Goal: Task Accomplishment & Management: Manage account settings

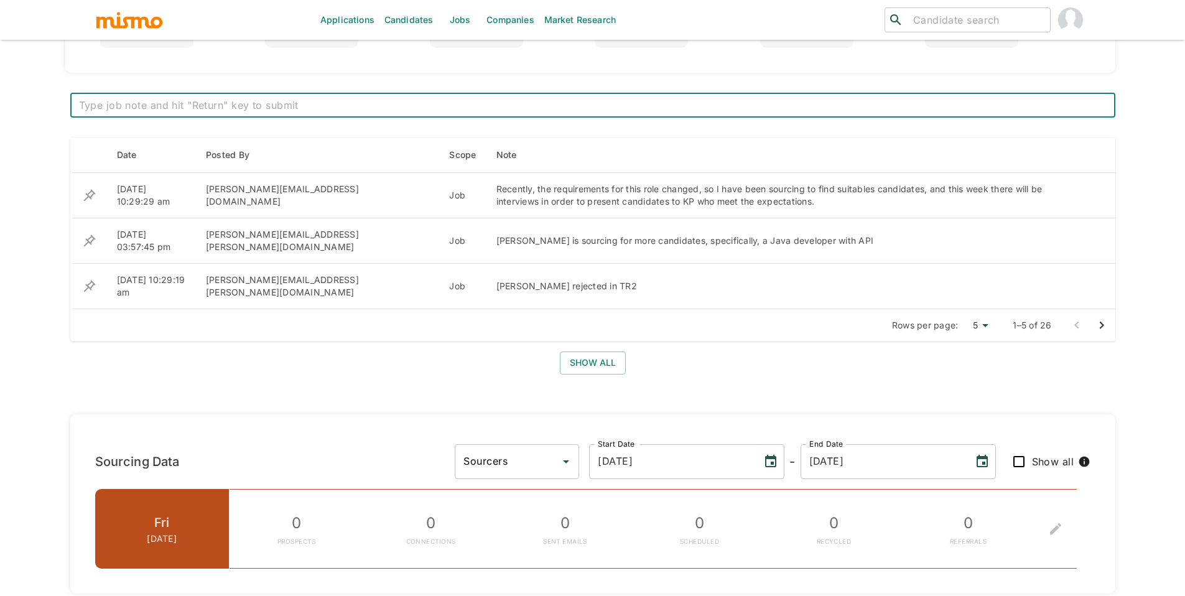
scroll to position [312, 0]
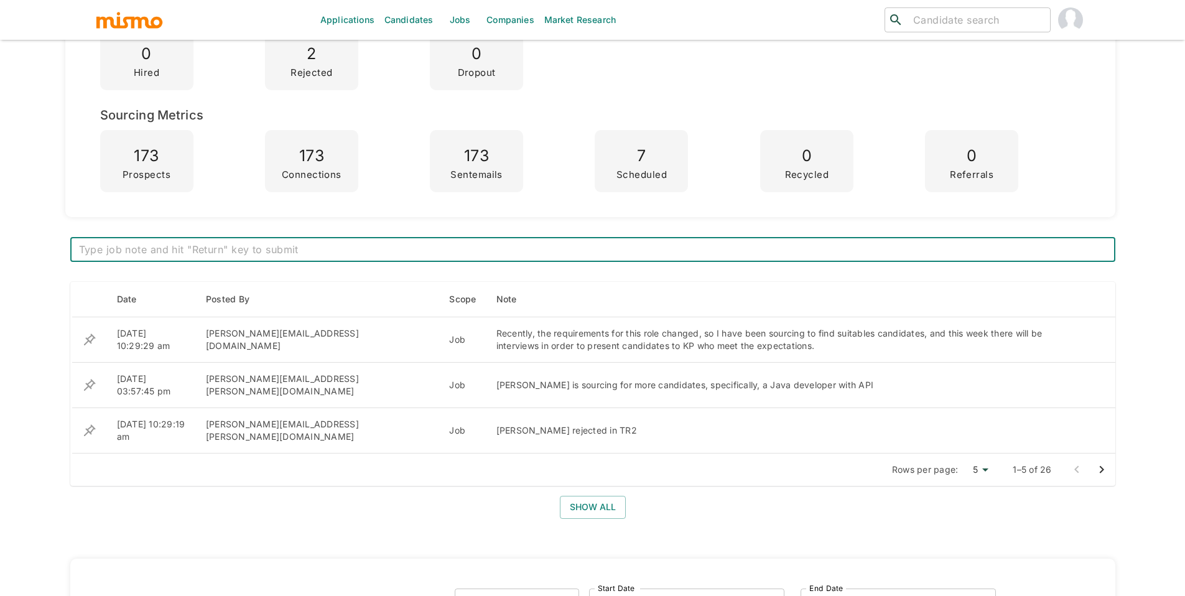
click at [512, 256] on textarea at bounding box center [593, 250] width 1028 height 14
type textarea "Position closed with case"
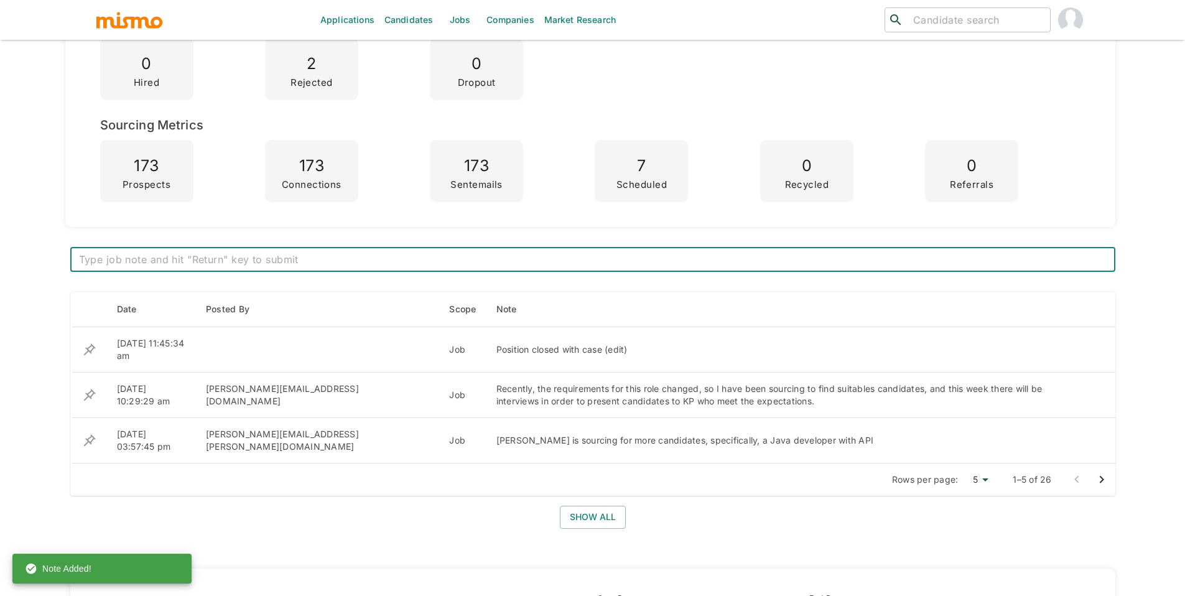
scroll to position [0, 0]
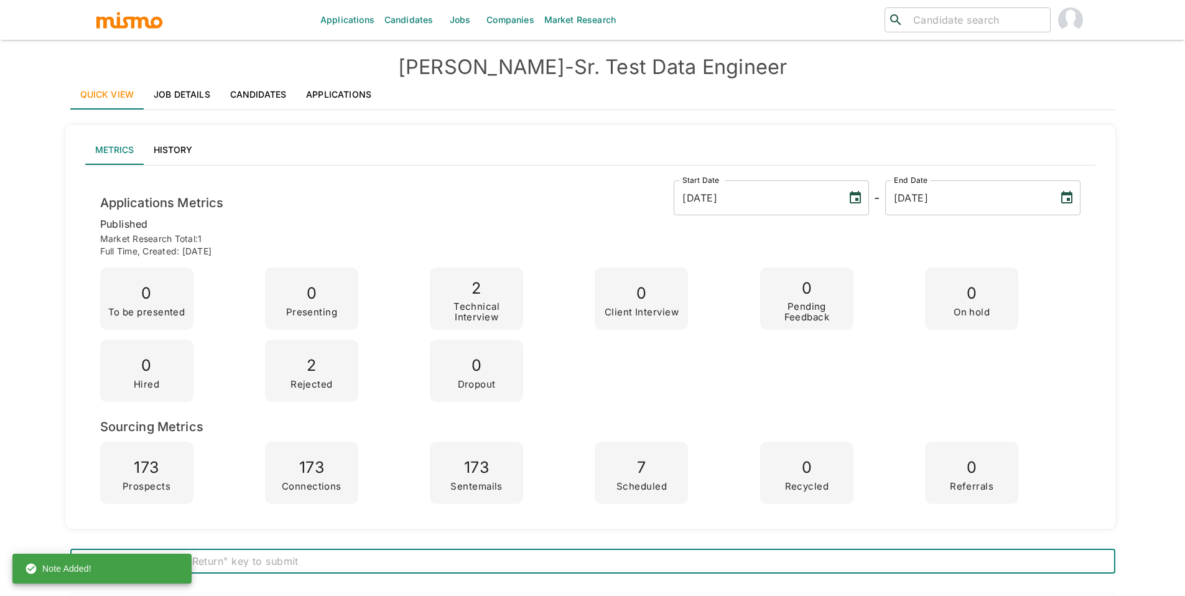
click at [453, 19] on link "Jobs" at bounding box center [460, 20] width 44 height 40
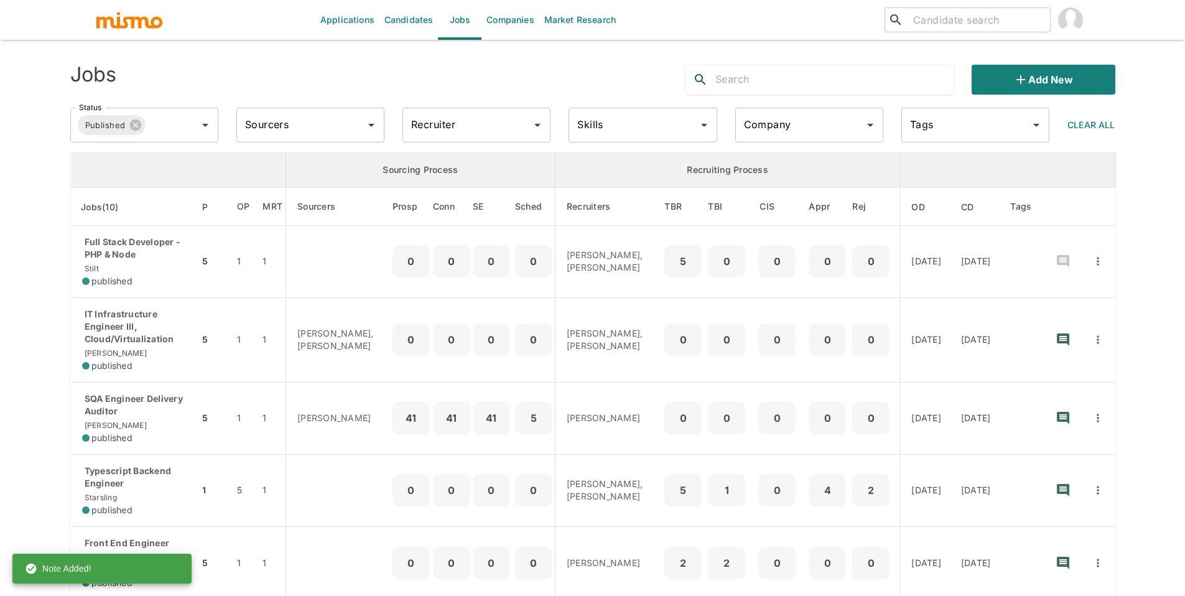
click at [768, 81] on input "text" at bounding box center [834, 80] width 239 height 20
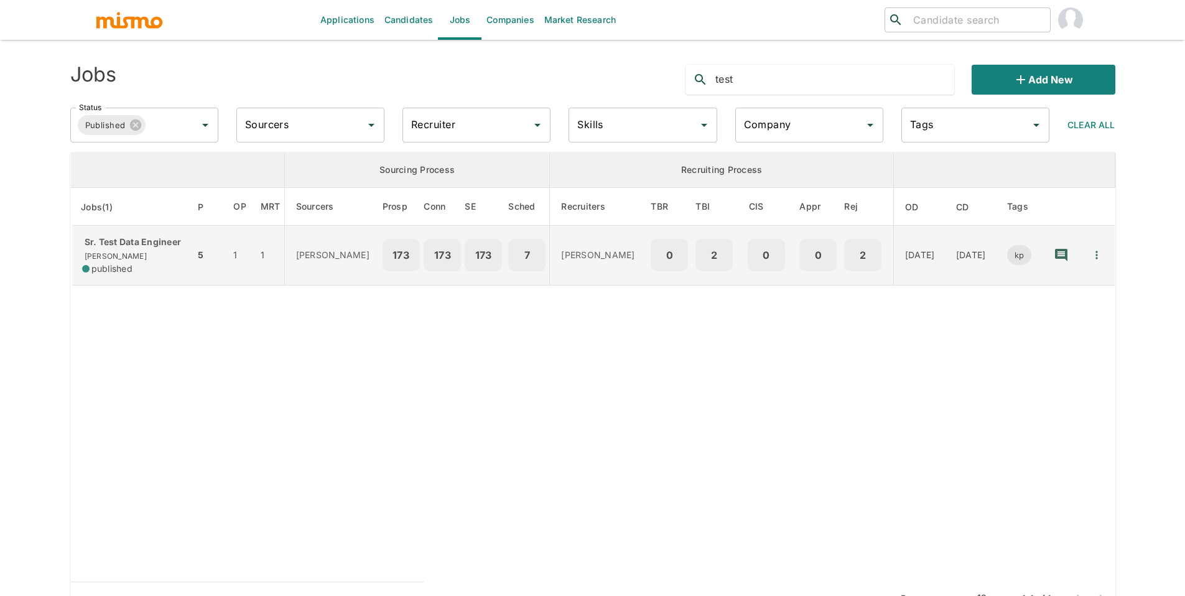
type input "test"
click at [1097, 255] on icon "Quick Actions" at bounding box center [1097, 255] width 2 height 8
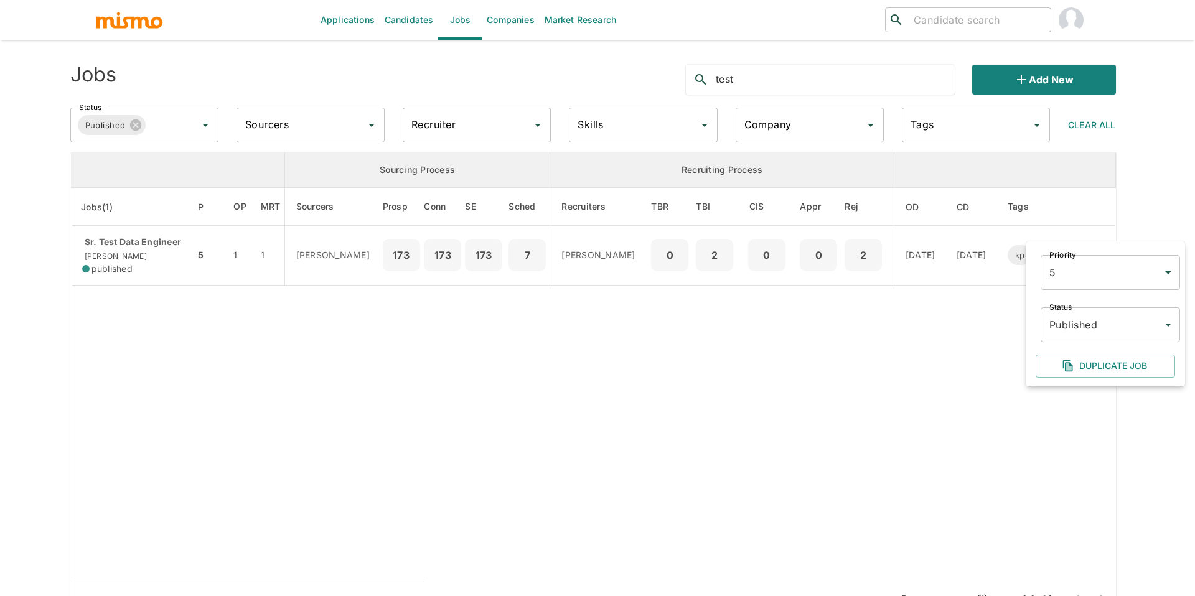
click at [1109, 333] on body "Applications Candidates Jobs Companies Market Research ​ ​ Jobs test Add new St…" at bounding box center [597, 313] width 1195 height 626
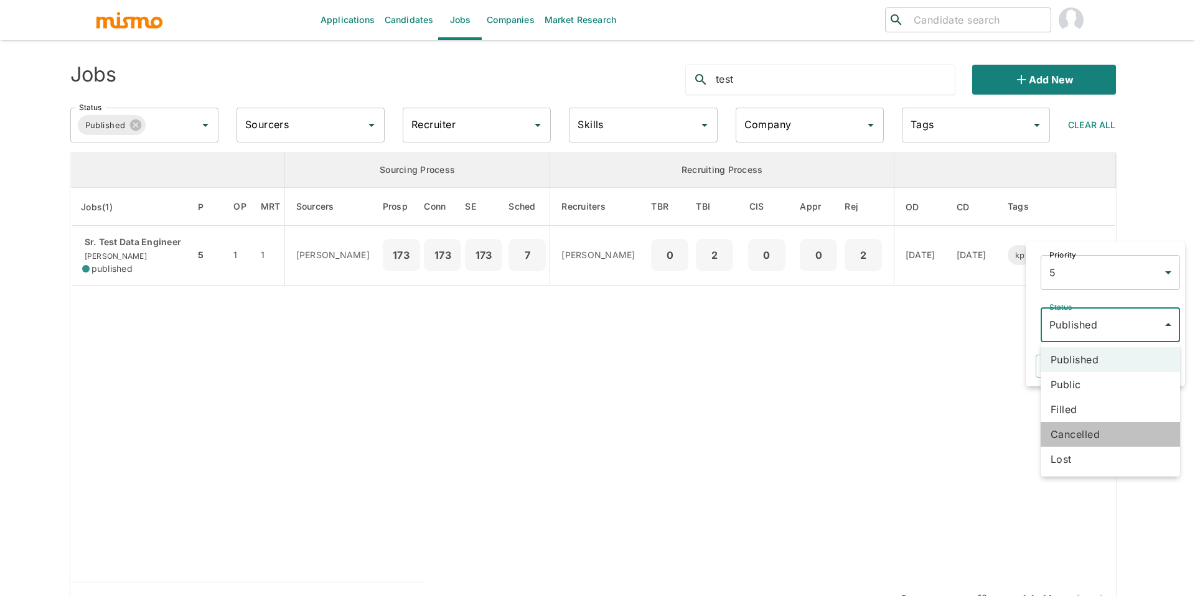
click at [1112, 428] on li "Cancelled" at bounding box center [1109, 434] width 139 height 25
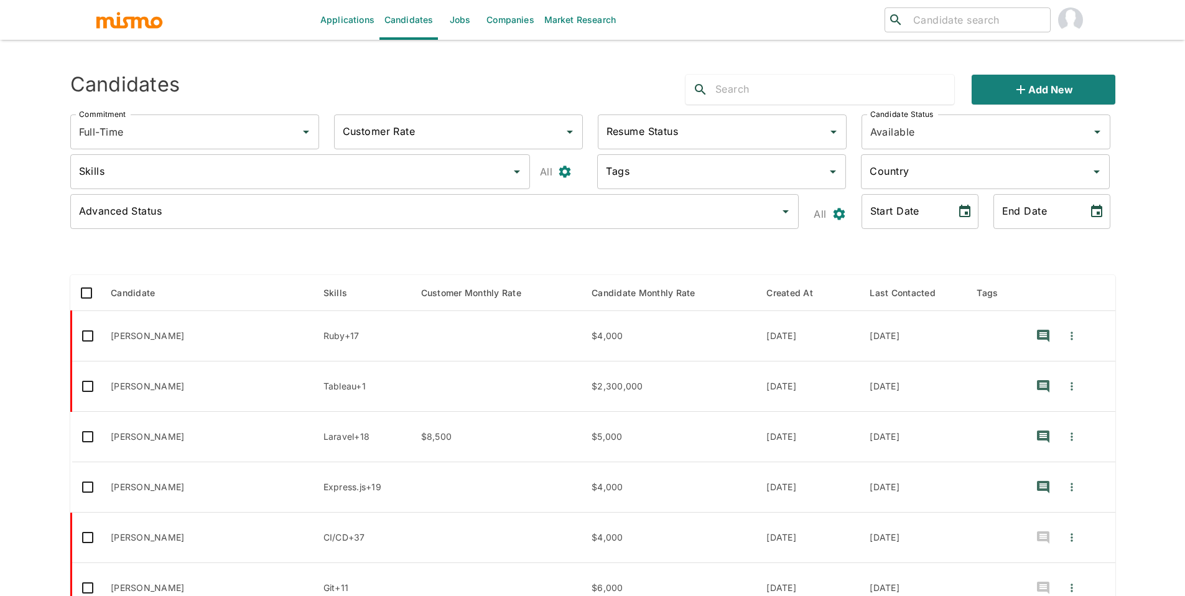
click at [830, 96] on input "text" at bounding box center [834, 90] width 239 height 20
type input "t"
click at [465, 29] on link "Jobs" at bounding box center [460, 20] width 44 height 40
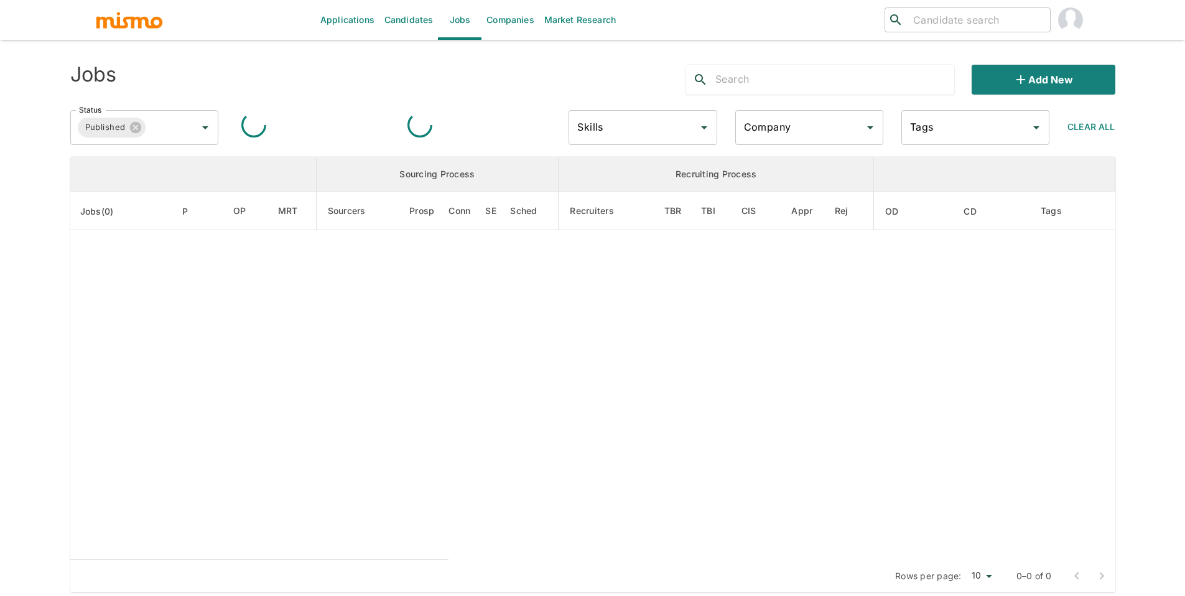
click at [830, 85] on input "text" at bounding box center [834, 80] width 239 height 20
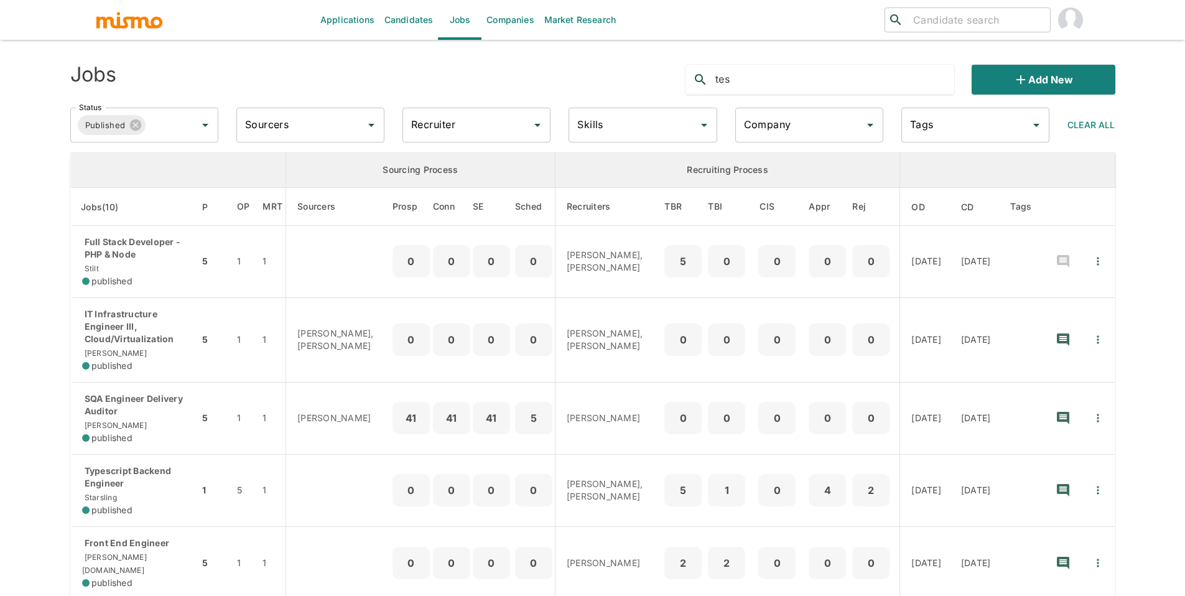
type input "test"
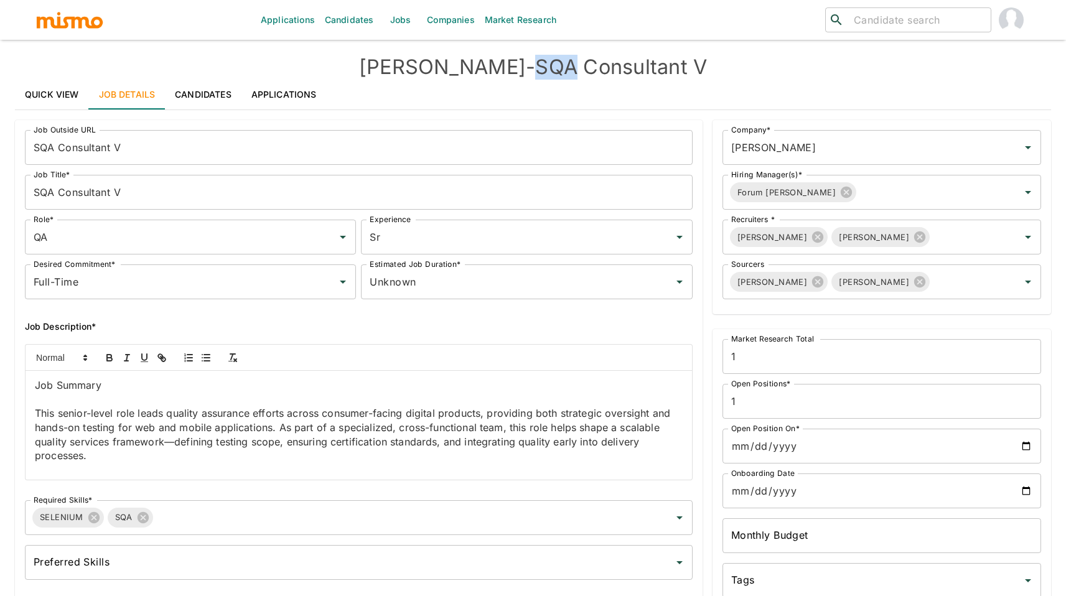
scroll to position [910, 0]
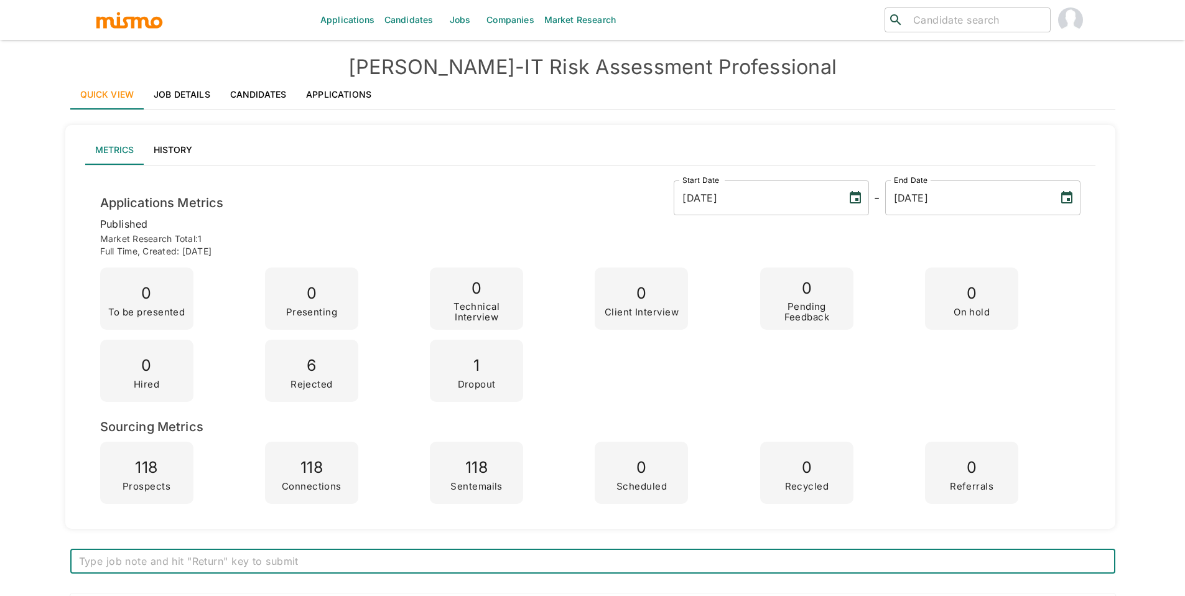
click at [197, 106] on link "Job Details" at bounding box center [182, 95] width 77 height 30
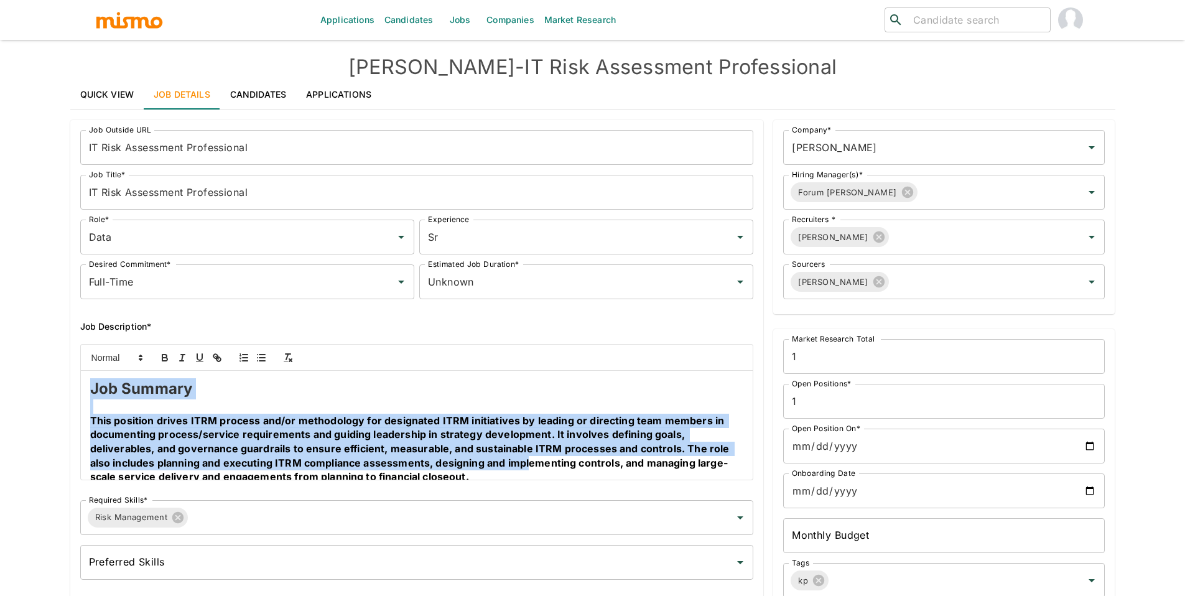
drag, startPoint x: 87, startPoint y: 387, endPoint x: 534, endPoint y: 461, distance: 452.8
click at [531, 462] on div "Job Summary This position drives ITRM process and/or methodology for designated…" at bounding box center [417, 425] width 673 height 109
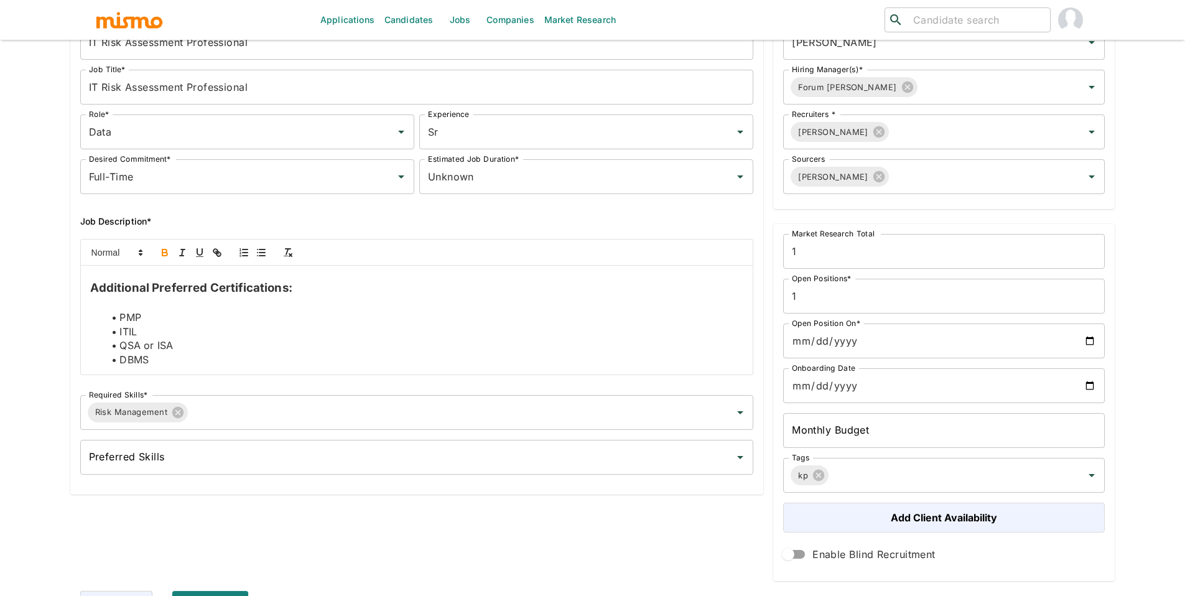
scroll to position [265, 0]
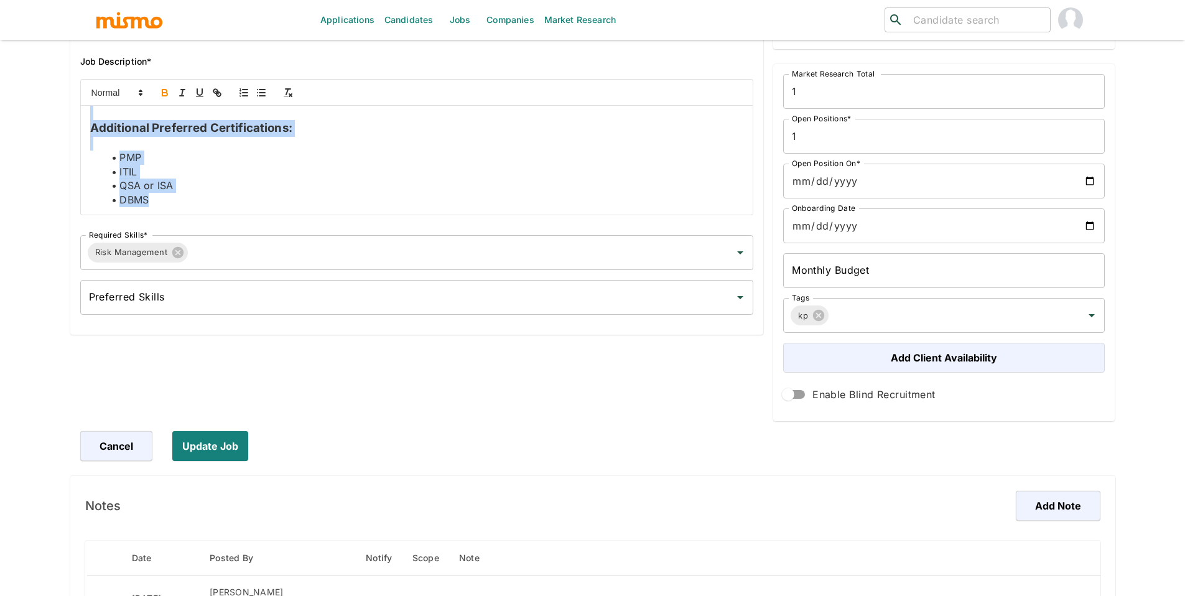
click at [302, 207] on li "DBMS" at bounding box center [424, 200] width 639 height 14
copy div "Job Summary This position drives ITRM process and/or methodology for designated…"
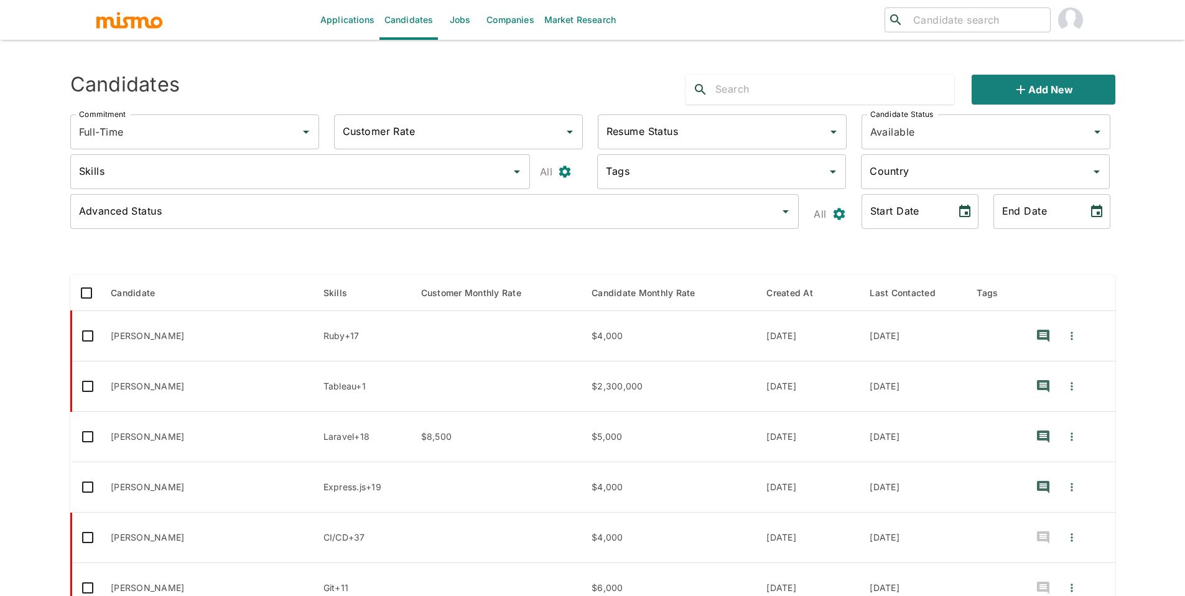
click at [759, 90] on input "text" at bounding box center [834, 90] width 239 height 20
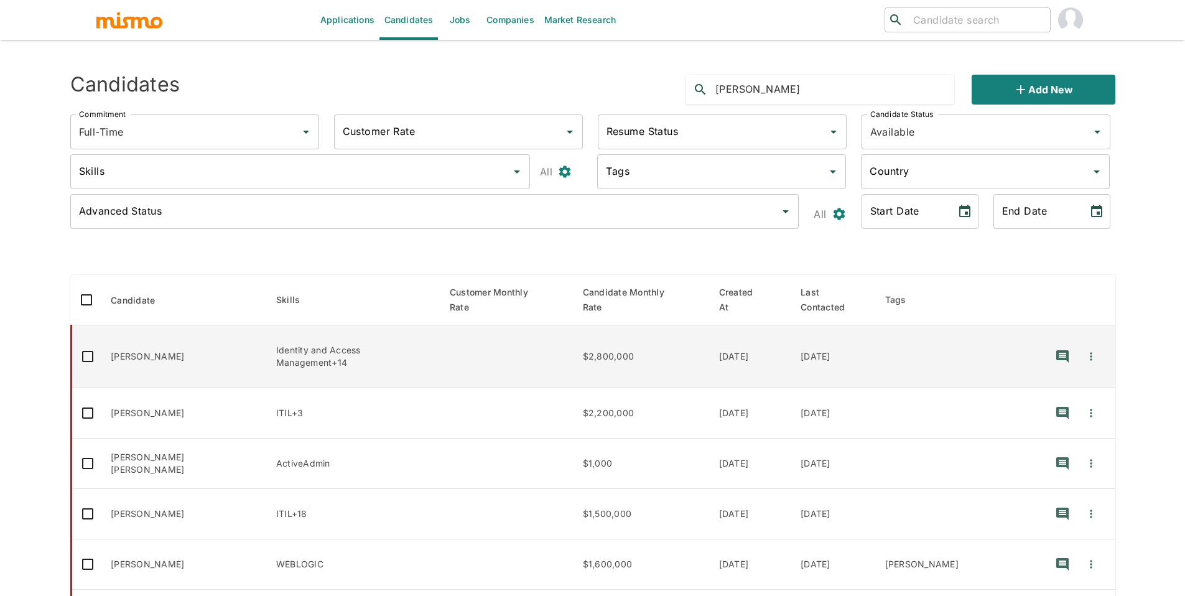
type input "JOHAN"
click at [161, 343] on td "[PERSON_NAME]" at bounding box center [183, 356] width 165 height 63
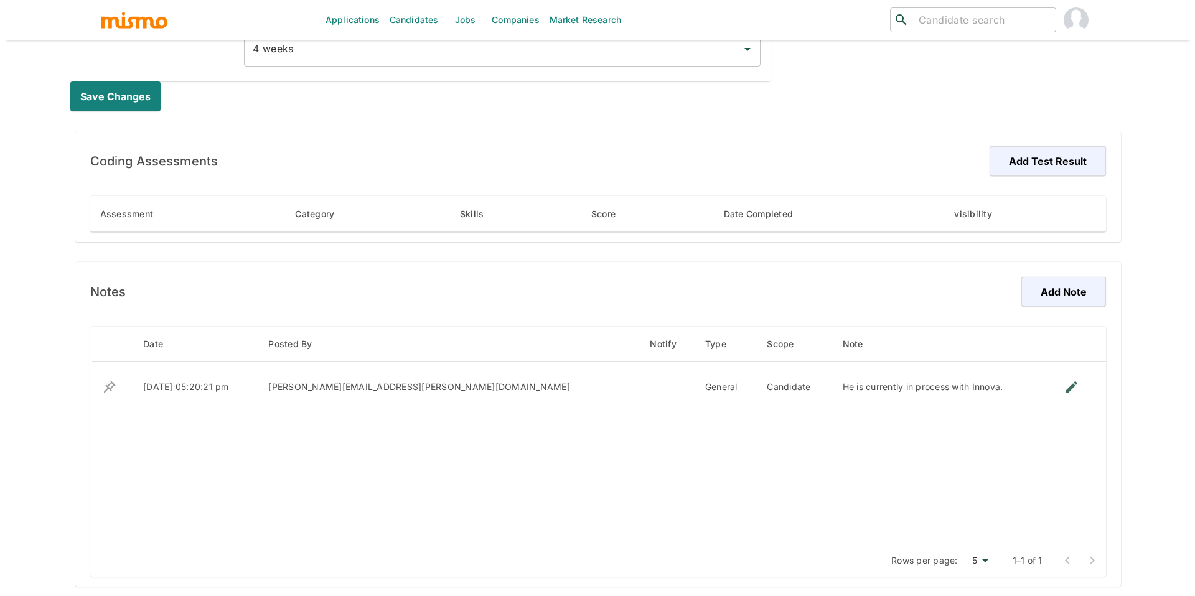
scroll to position [662, 0]
click at [1067, 279] on button "Add Note" at bounding box center [1056, 291] width 88 height 30
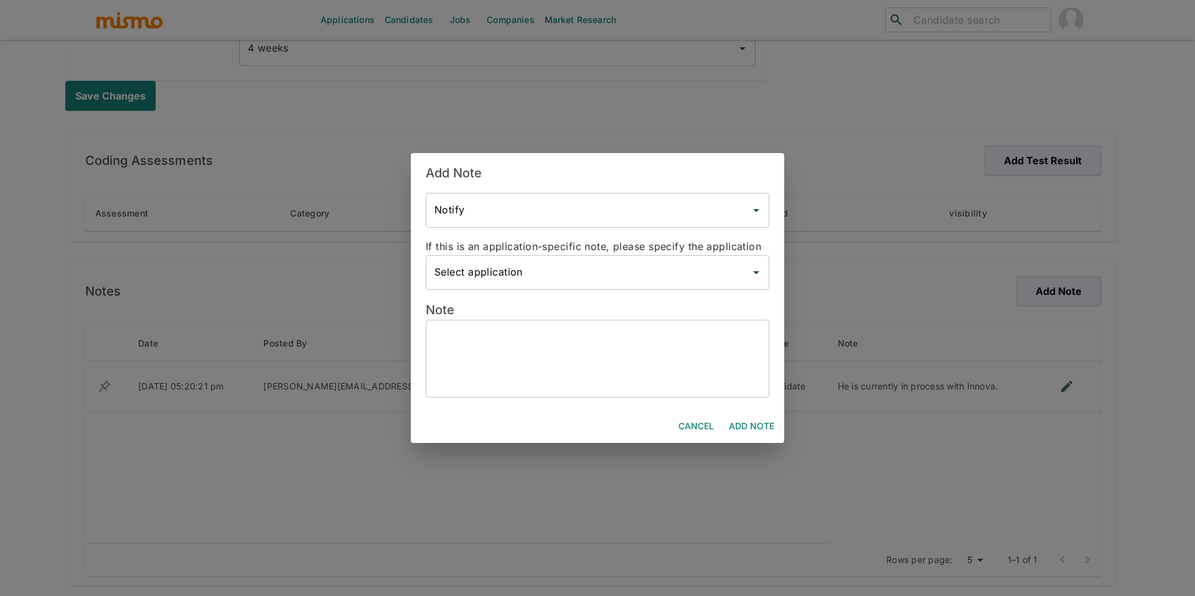
click at [567, 367] on textarea at bounding box center [597, 358] width 326 height 57
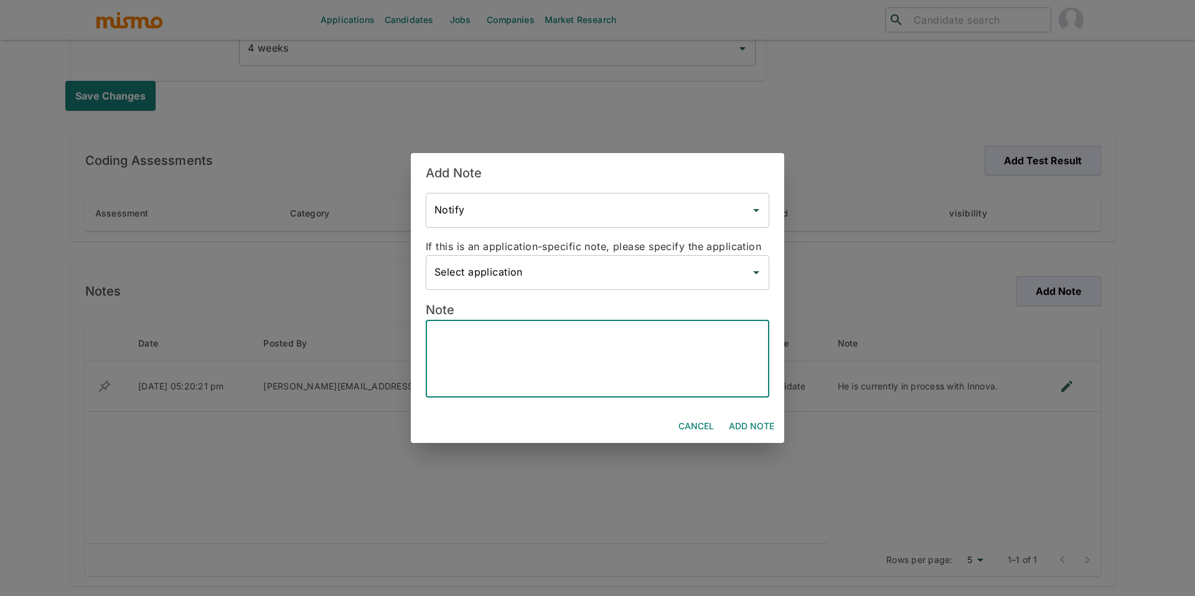
paste textarea "Candidate’s Name - Johan Flores Astua Hybrid - Yes Bachelor’s Degree - High Sch…"
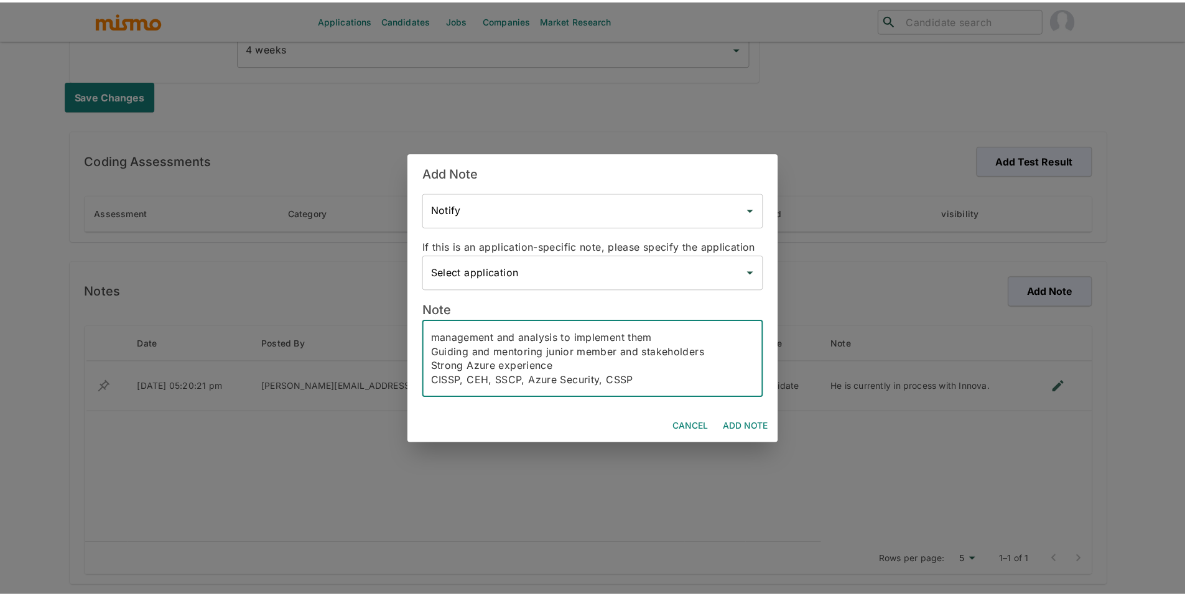
scroll to position [243, 0]
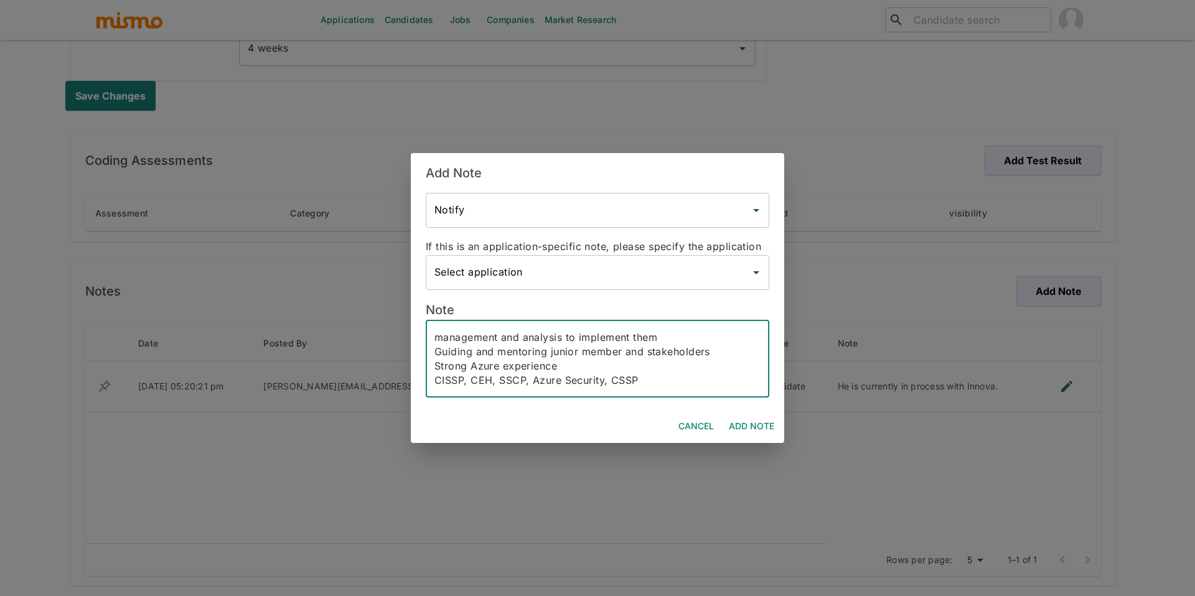
type textarea "Candidate’s Name - Johan Flores Astua Hybrid - Yes Bachelor’s Degree - High Sch…"
click at [773, 436] on button "Add Note" at bounding box center [751, 426] width 55 height 23
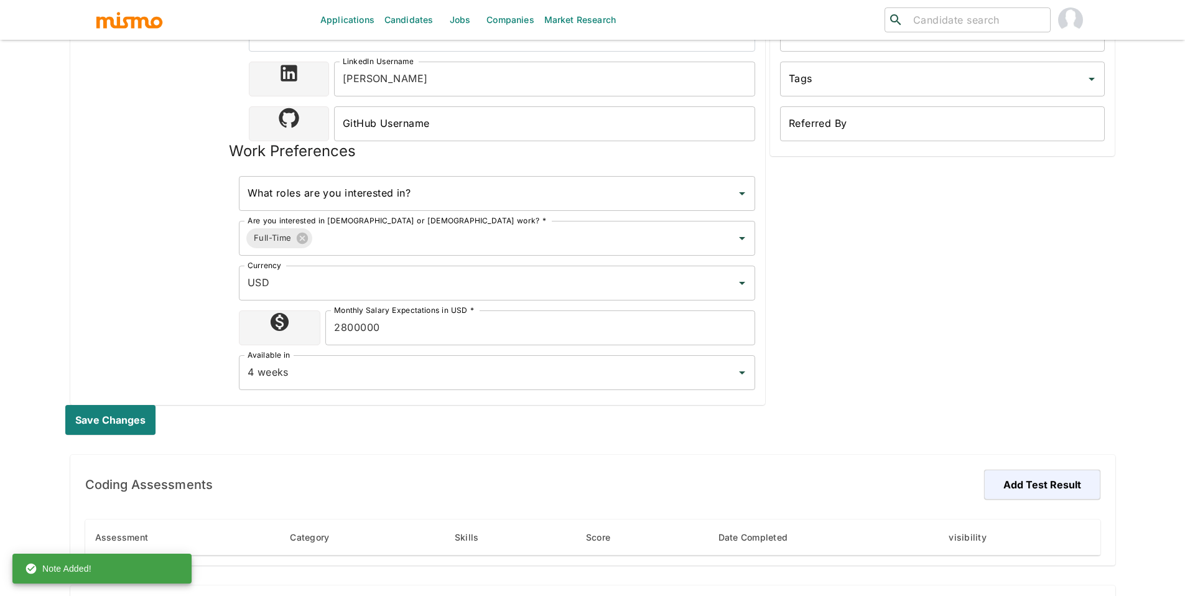
scroll to position [0, 0]
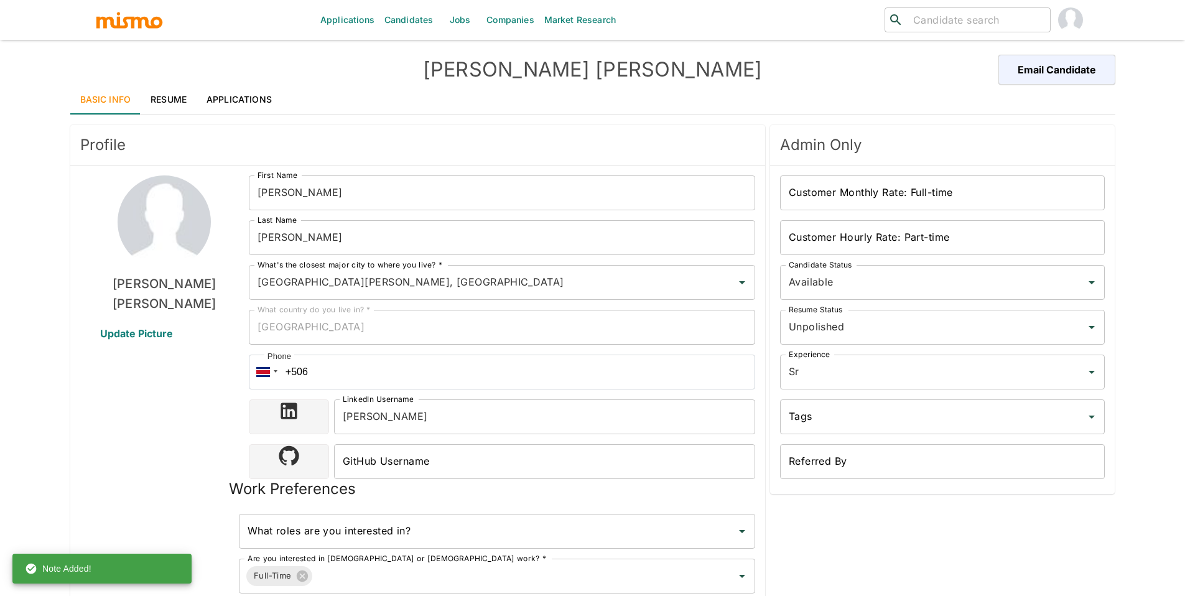
click at [264, 100] on link "Applications" at bounding box center [239, 100] width 85 height 30
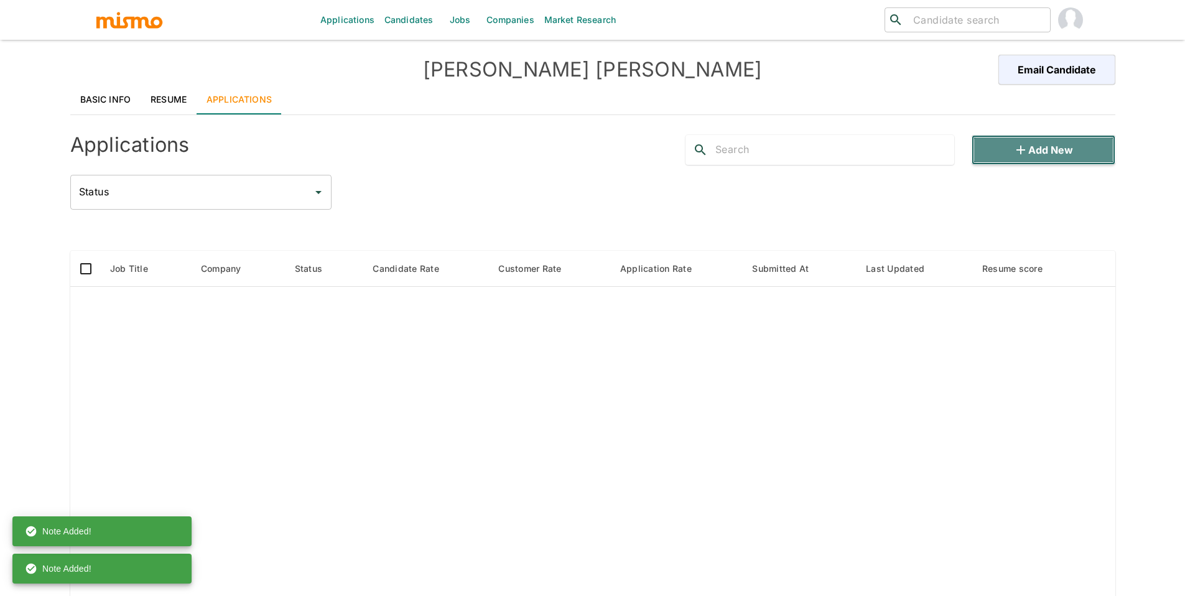
click at [1000, 161] on button "Add new" at bounding box center [1043, 150] width 143 height 30
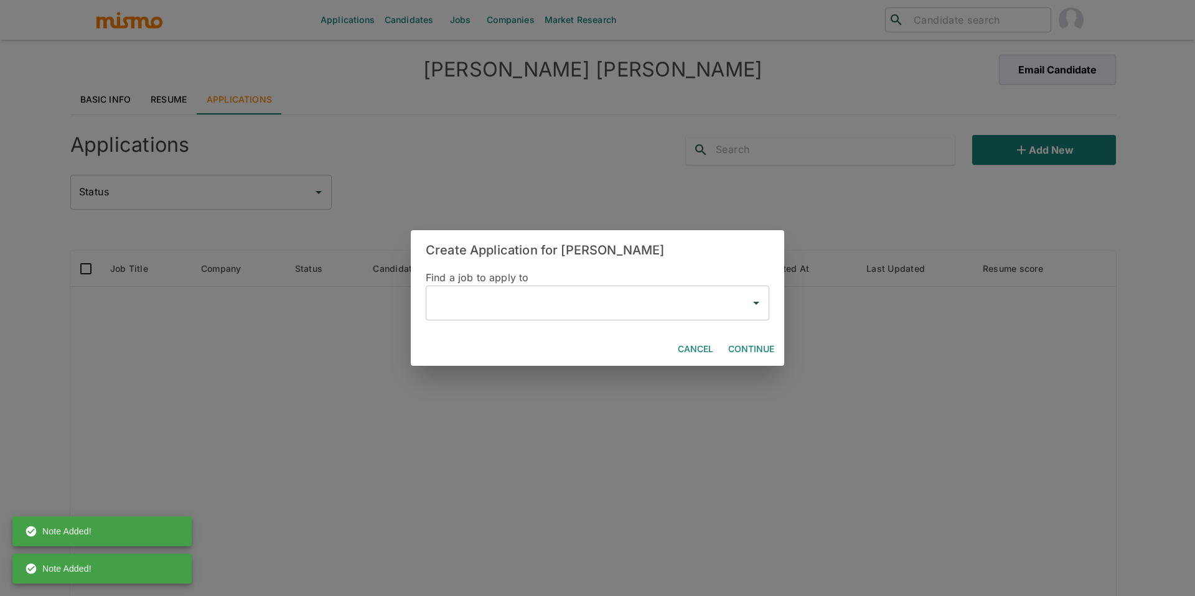
click at [528, 305] on input "text" at bounding box center [588, 303] width 314 height 24
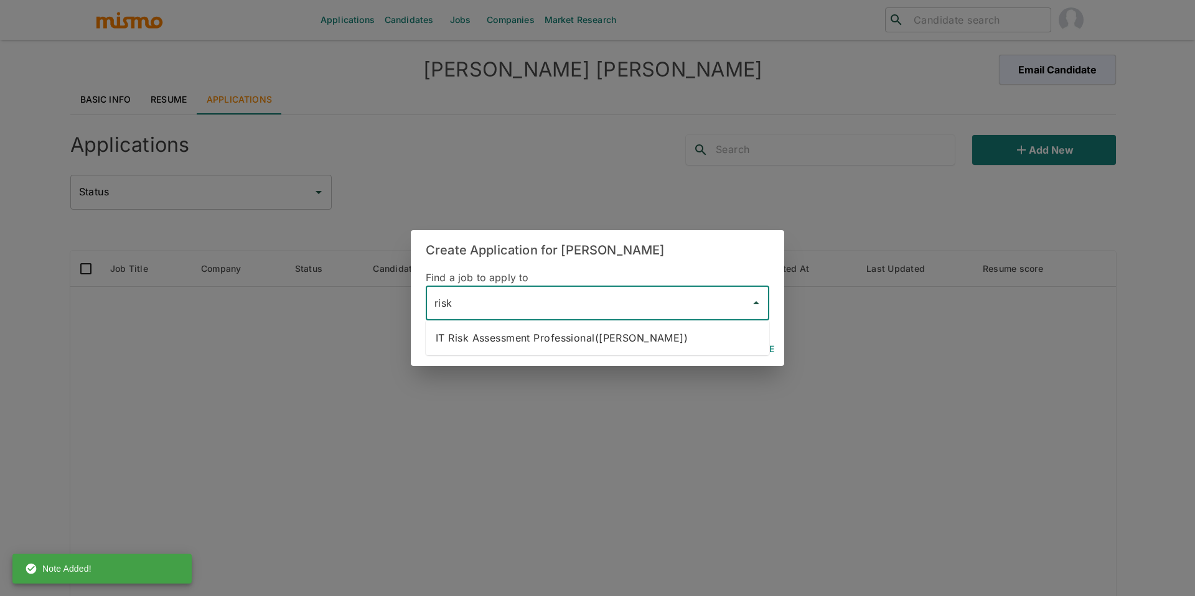
click at [554, 339] on li "IT Risk Assessment Professional(Kaiser)" at bounding box center [597, 337] width 343 height 25
type input "IT Risk Assessment Professional(Kaiser)"
click at [758, 338] on button "Continue" at bounding box center [751, 349] width 56 height 23
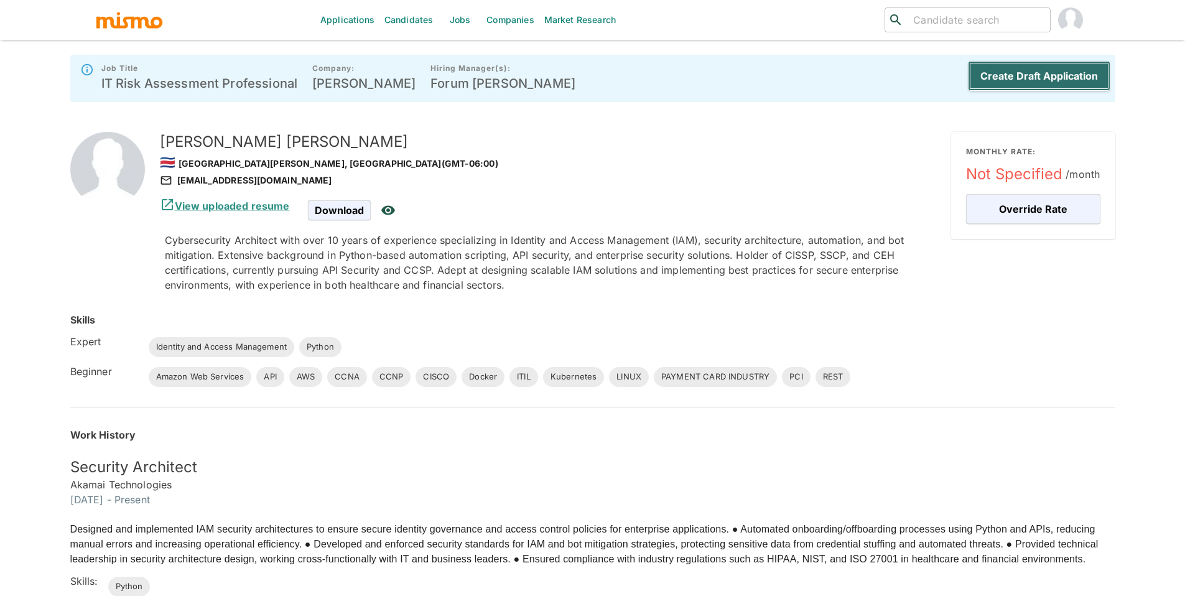
click at [985, 67] on button "Create Draft Application" at bounding box center [1039, 76] width 142 height 30
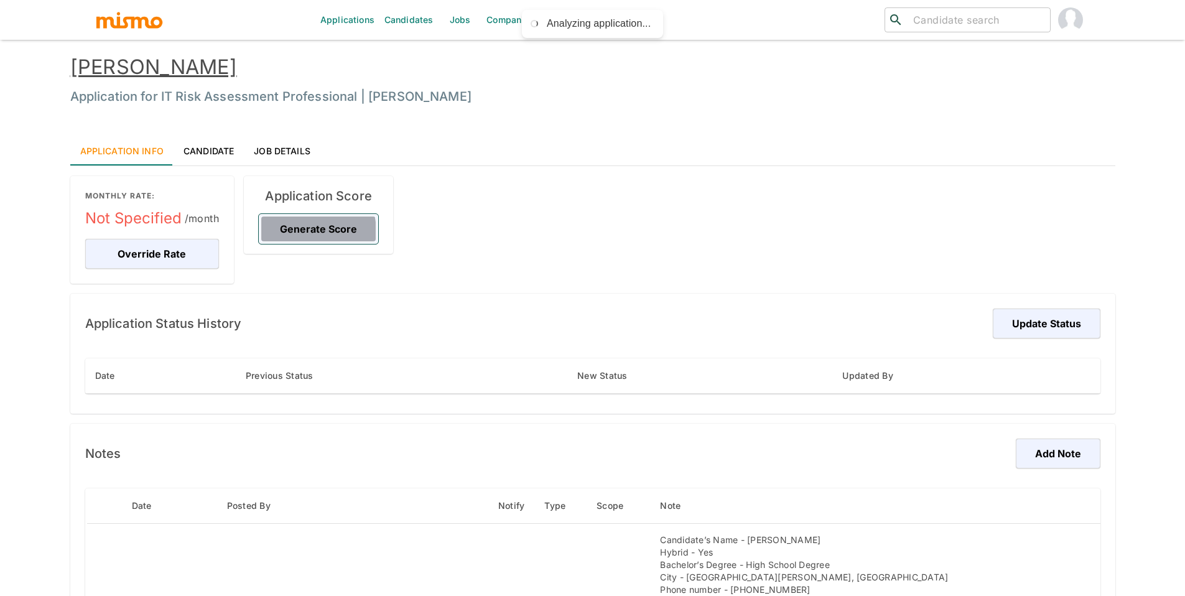
click at [296, 230] on button "Generate Score" at bounding box center [318, 229] width 119 height 30
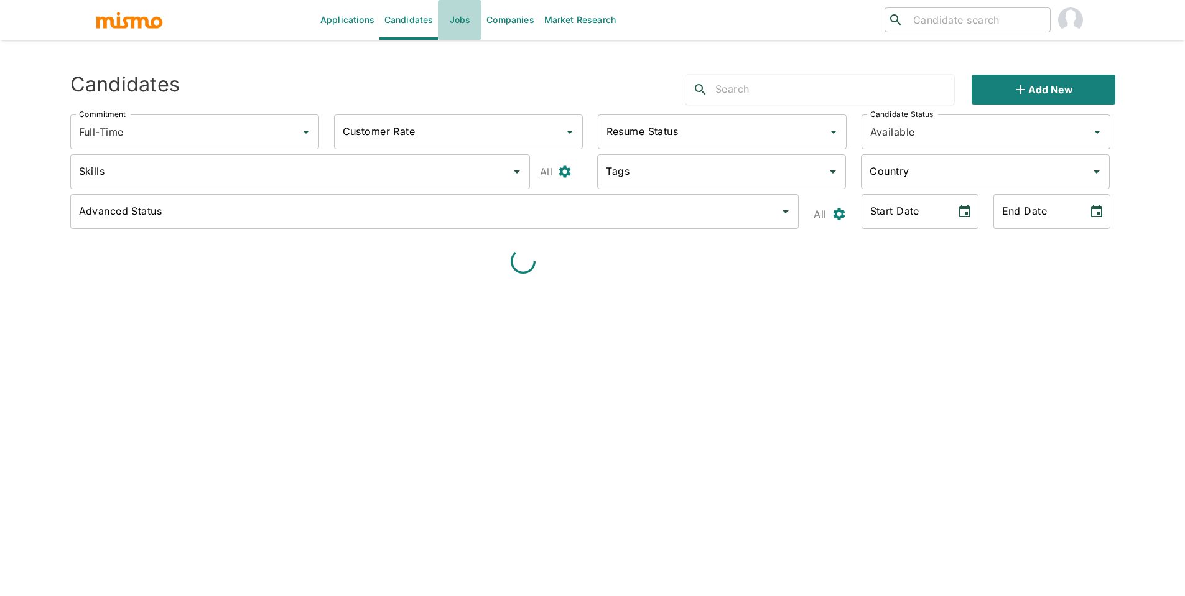
click at [443, 18] on link "Jobs" at bounding box center [460, 20] width 44 height 40
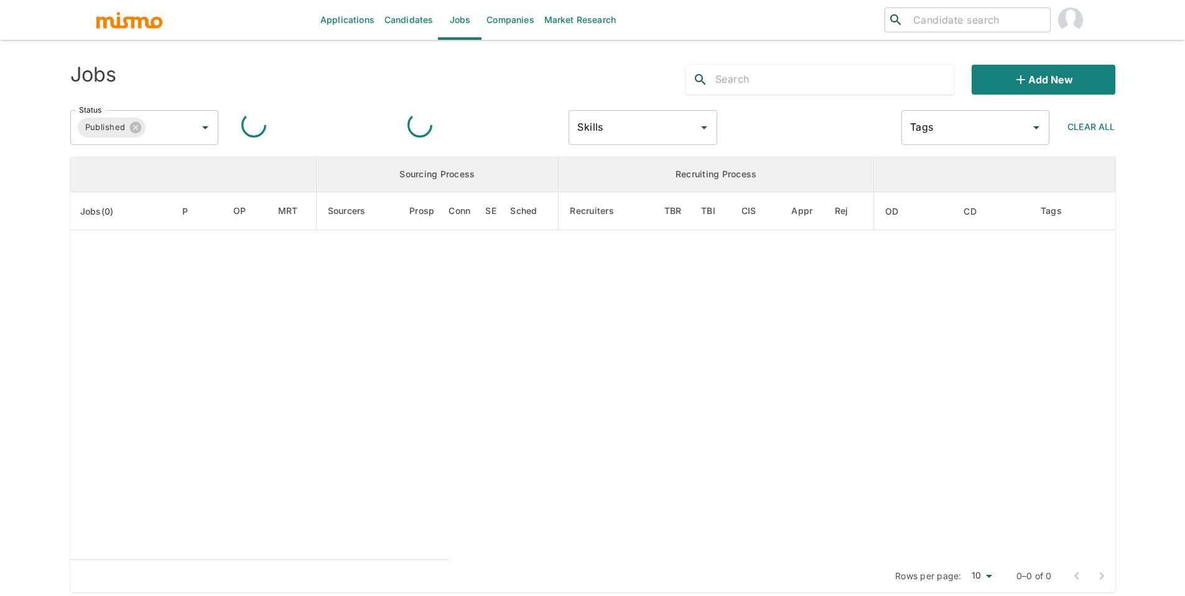
click at [796, 84] on input "text" at bounding box center [834, 80] width 239 height 20
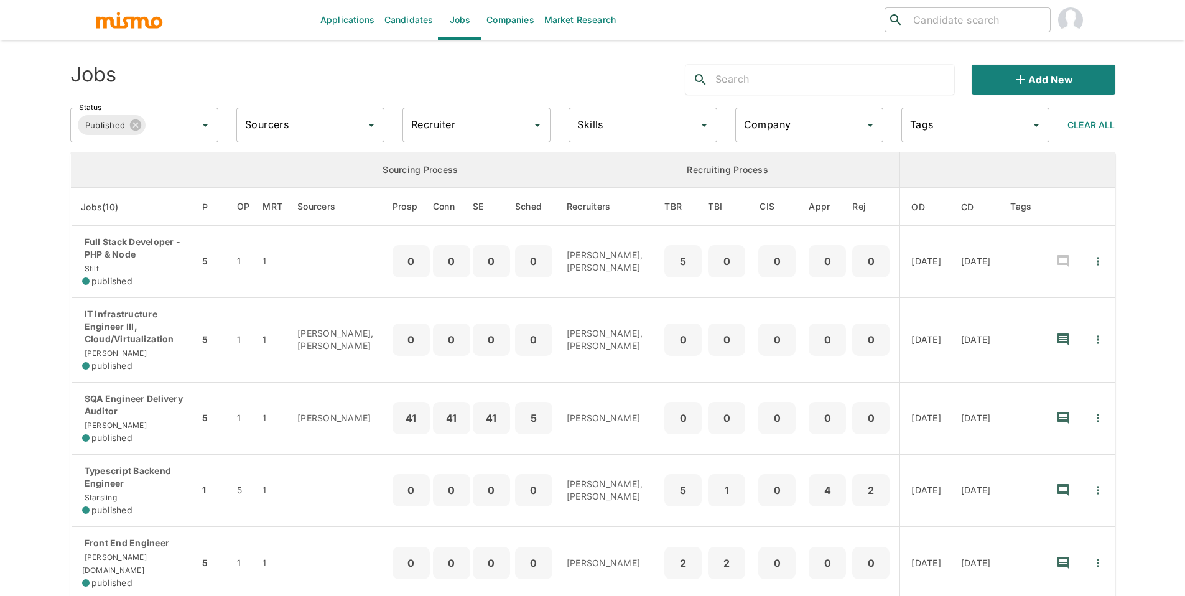
type input "p"
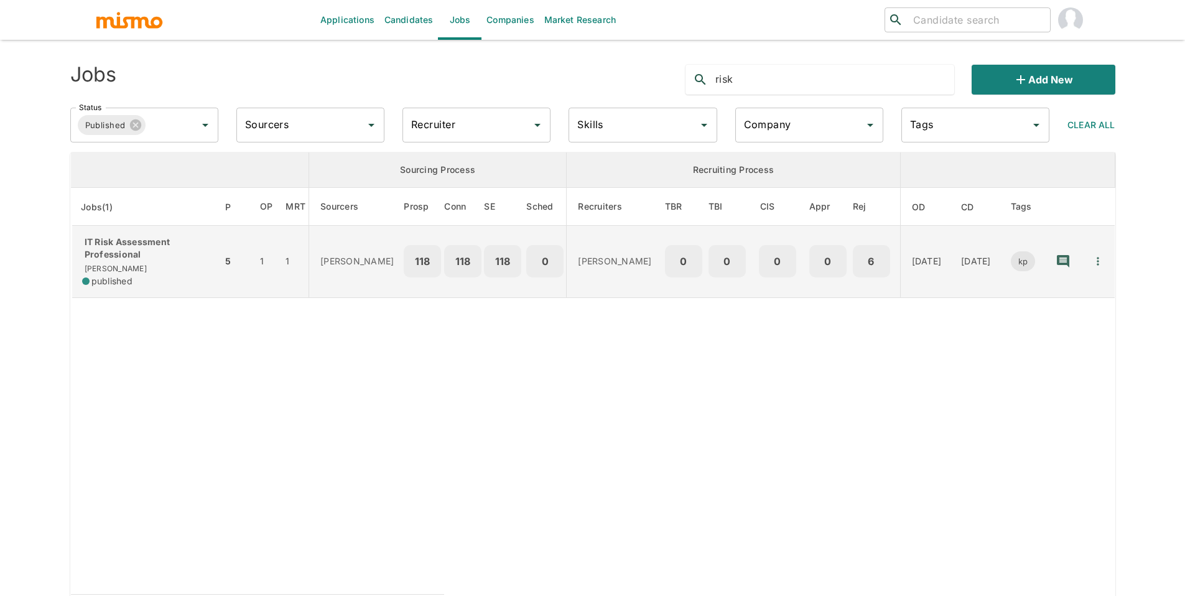
type input "risk"
click at [128, 243] on p "IT Risk Assessment Professional" at bounding box center [147, 248] width 130 height 25
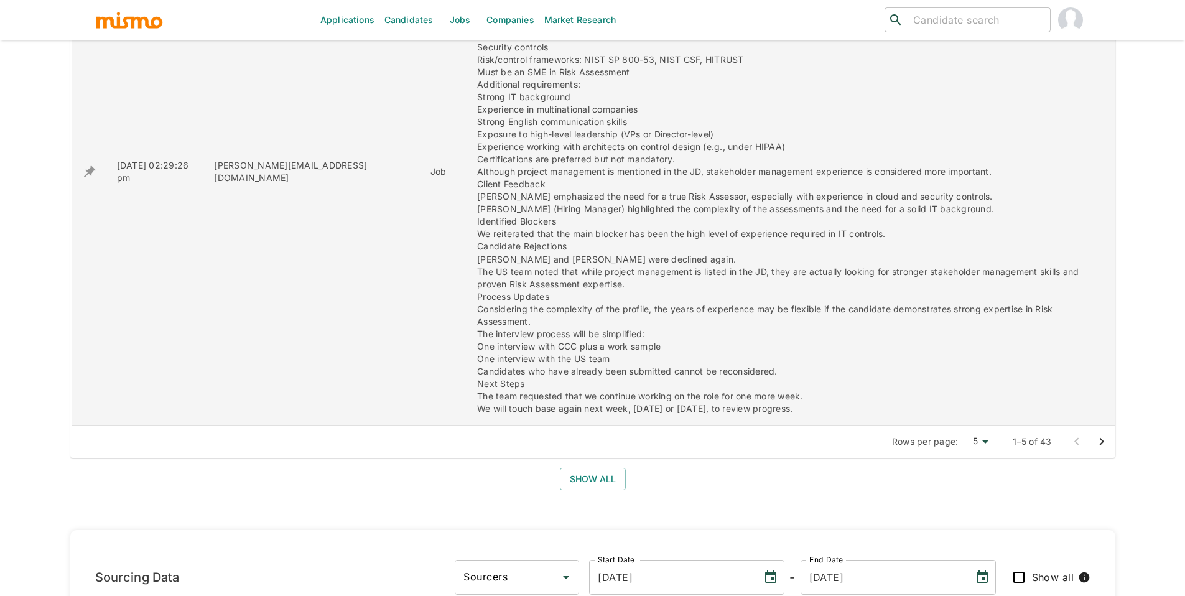
scroll to position [814, 0]
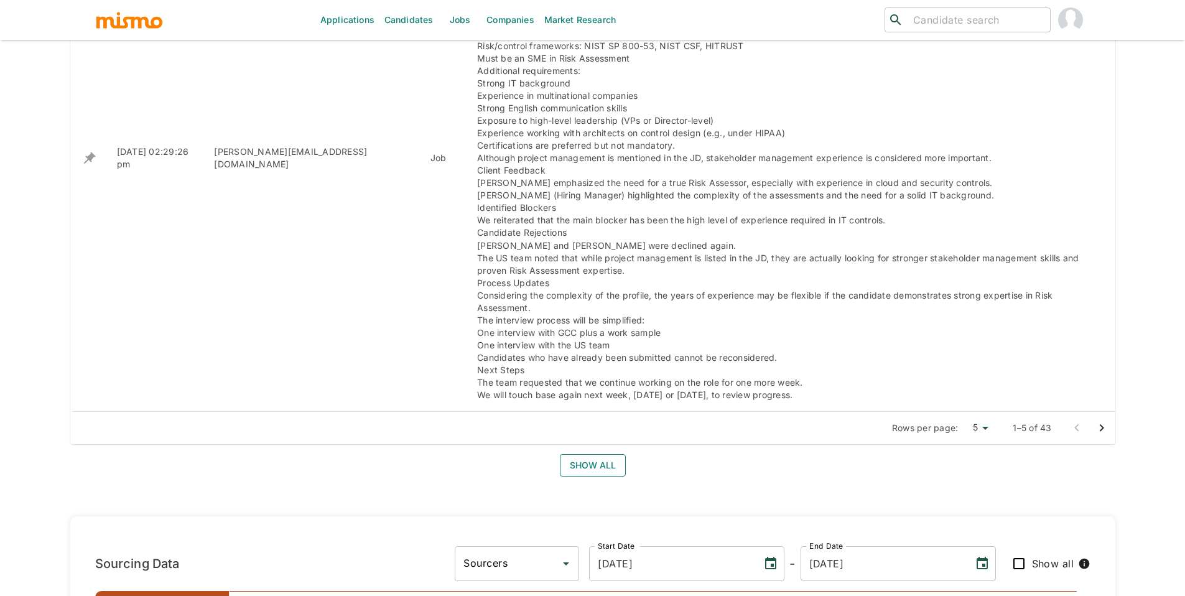
click at [594, 454] on button "Show all" at bounding box center [593, 465] width 66 height 23
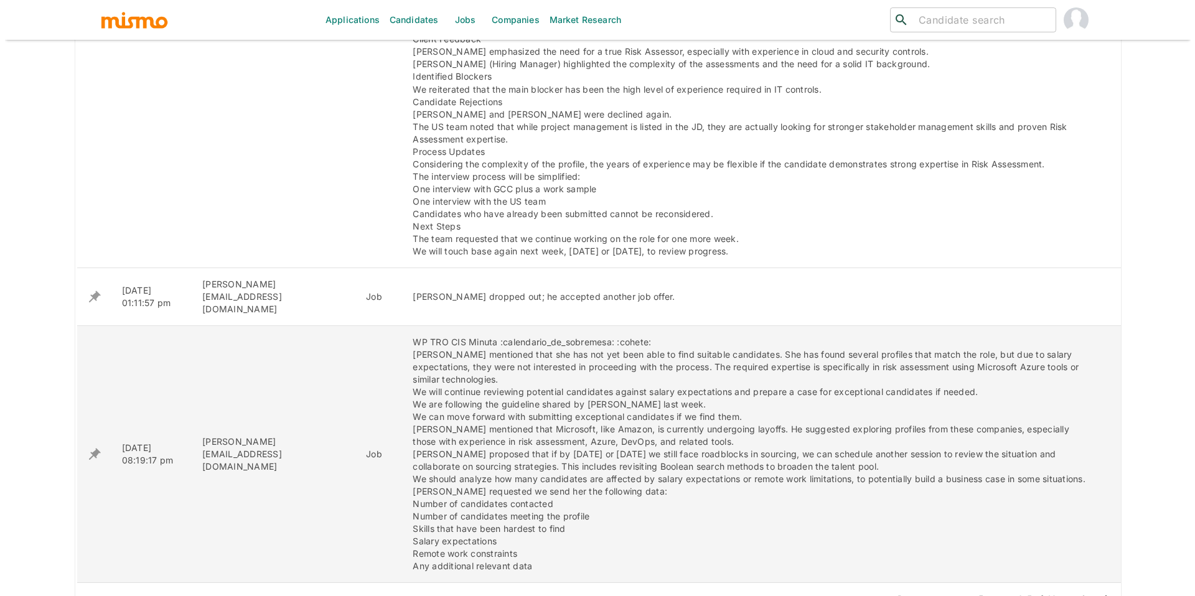
scroll to position [1056, 0]
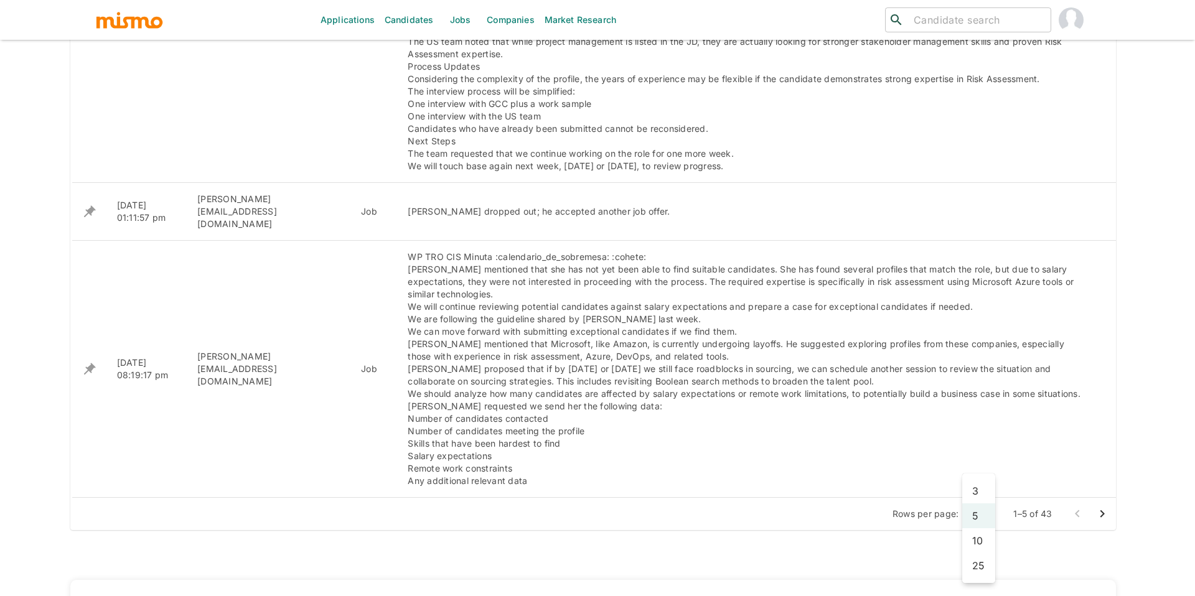
click at [975, 541] on li "10" at bounding box center [978, 540] width 33 height 25
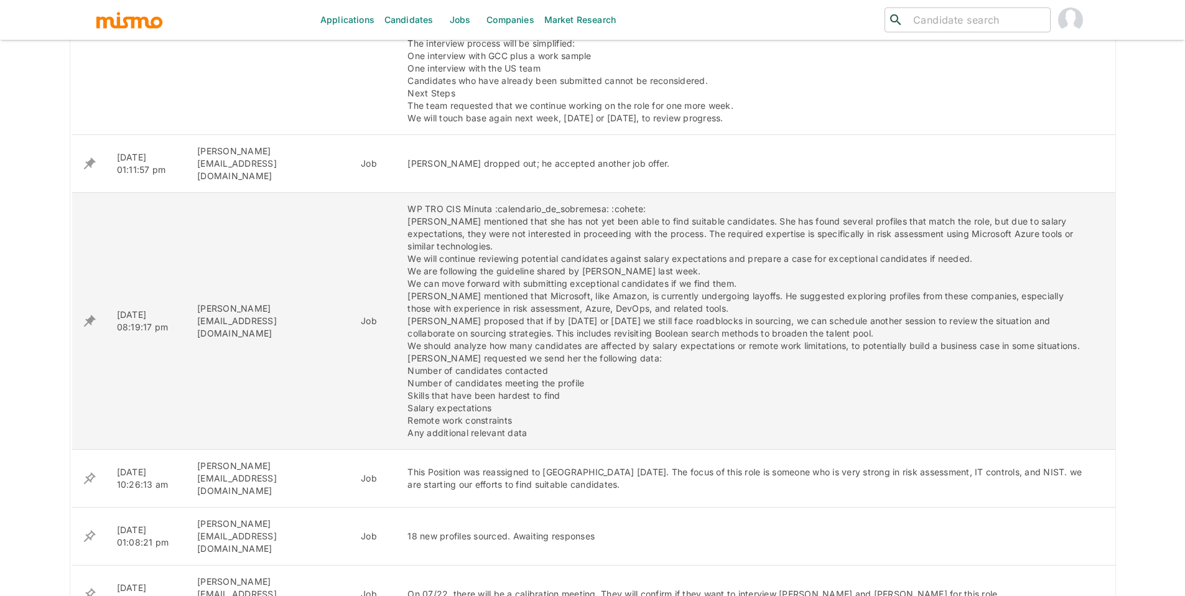
scroll to position [1284, 0]
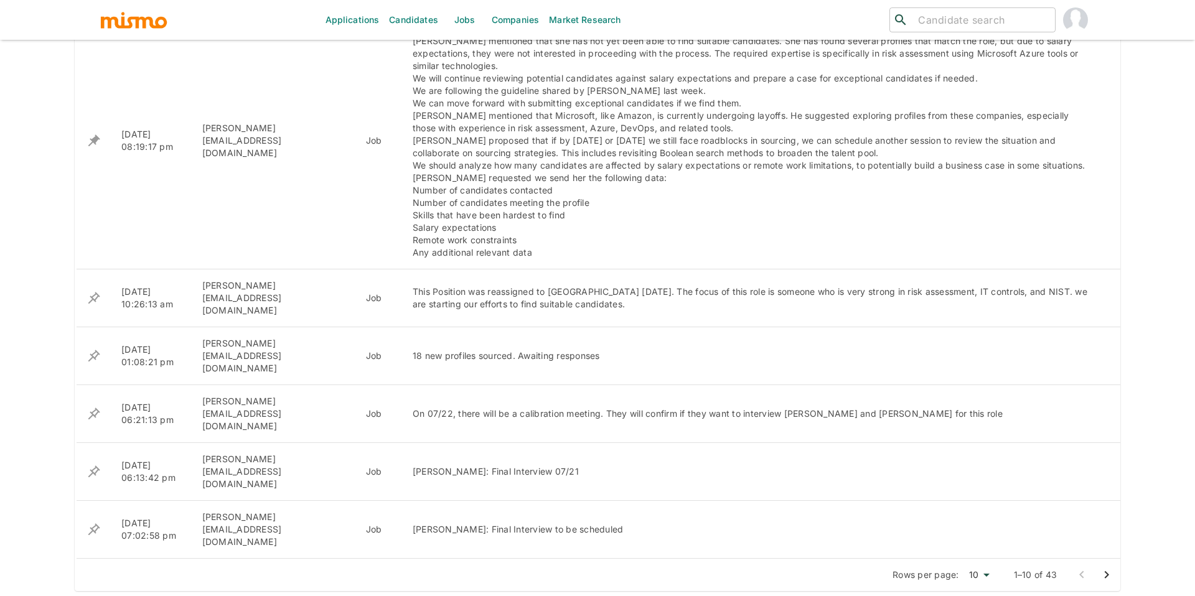
click at [972, 559] on li "25" at bounding box center [974, 564] width 33 height 25
type input "25"
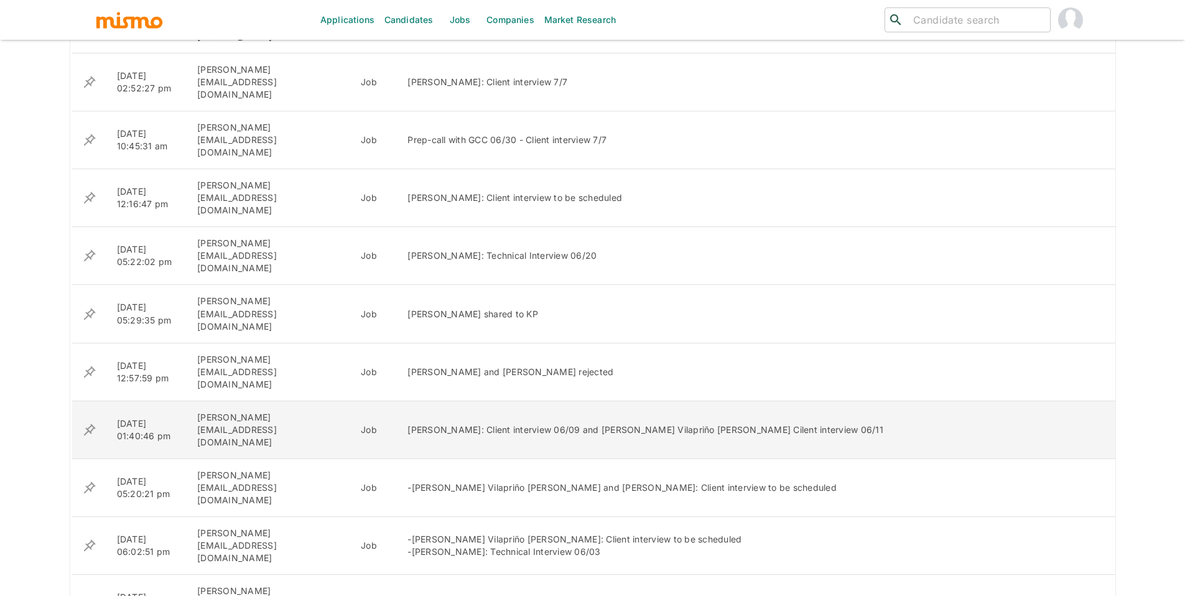
scroll to position [1799, 0]
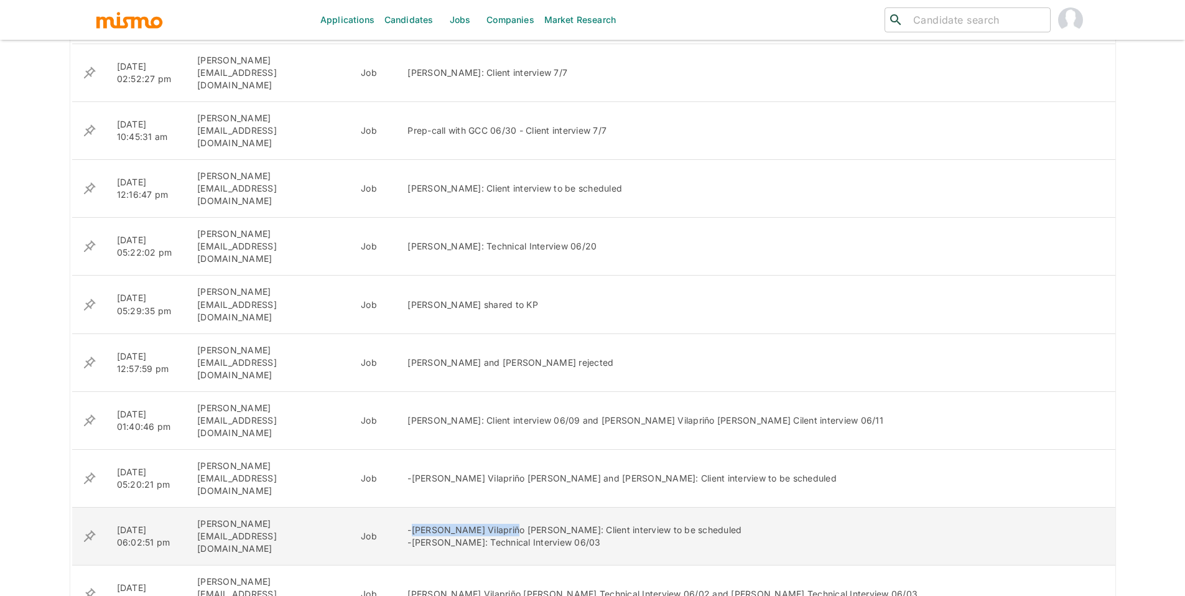
drag, startPoint x: 378, startPoint y: 314, endPoint x: 468, endPoint y: 311, distance: 90.9
click at [470, 524] on div "-José Ignacio Vilapriño Rodríguez: Client interview to be scheduled -Esteban Pa…" at bounding box center [747, 536] width 678 height 25
copy div "José Ignacio Vilapriño"
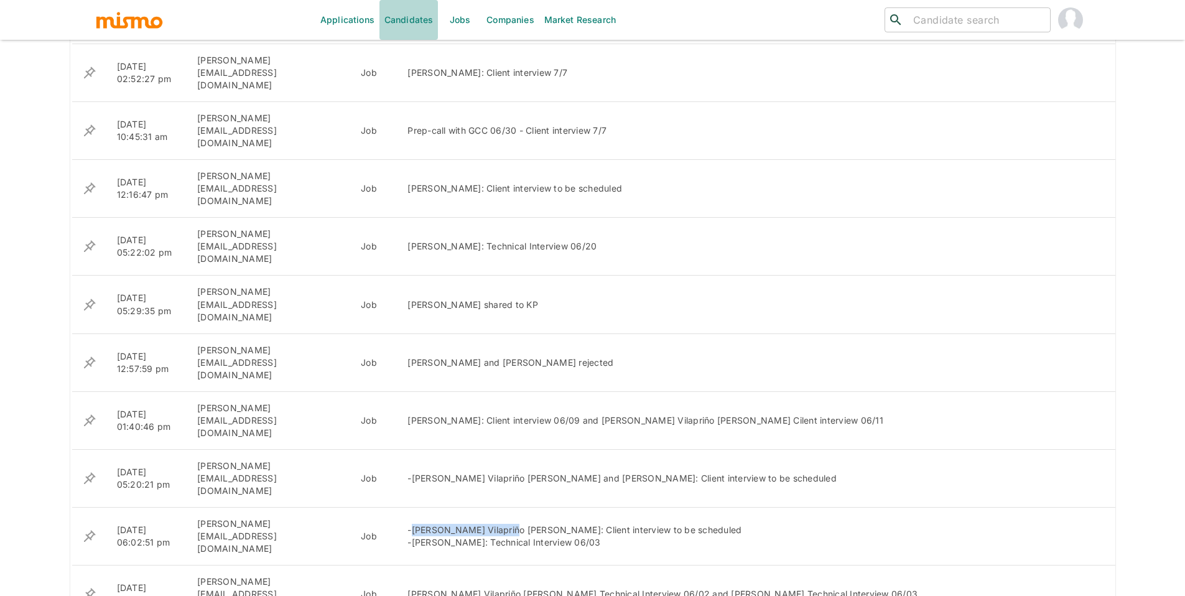
click at [407, 24] on link "Candidates" at bounding box center [409, 20] width 59 height 40
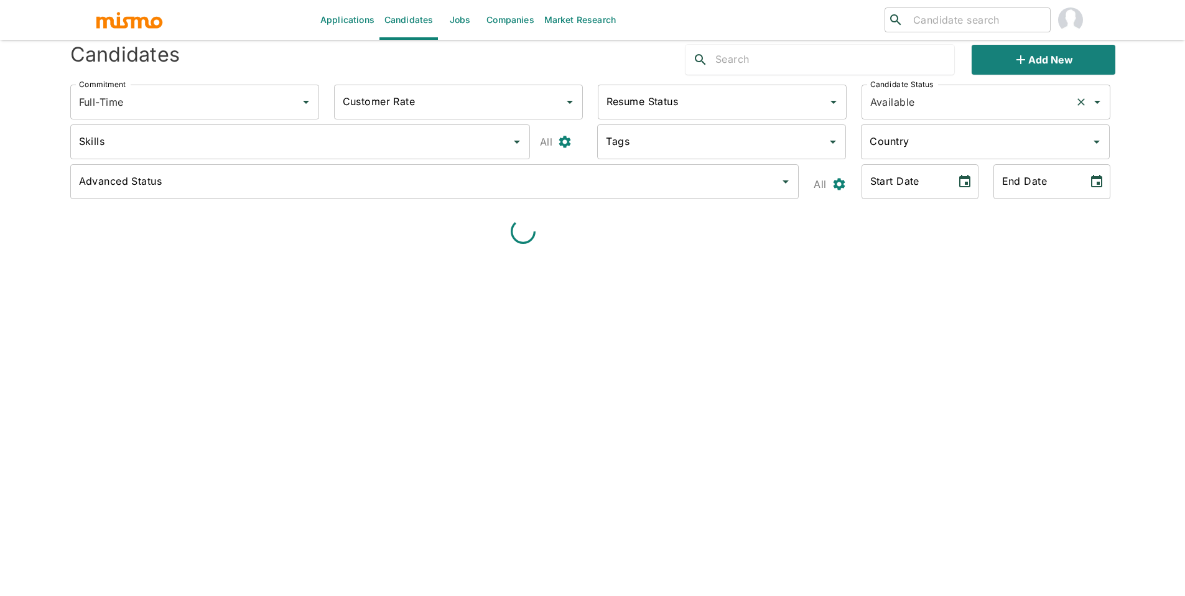
scroll to position [261, 0]
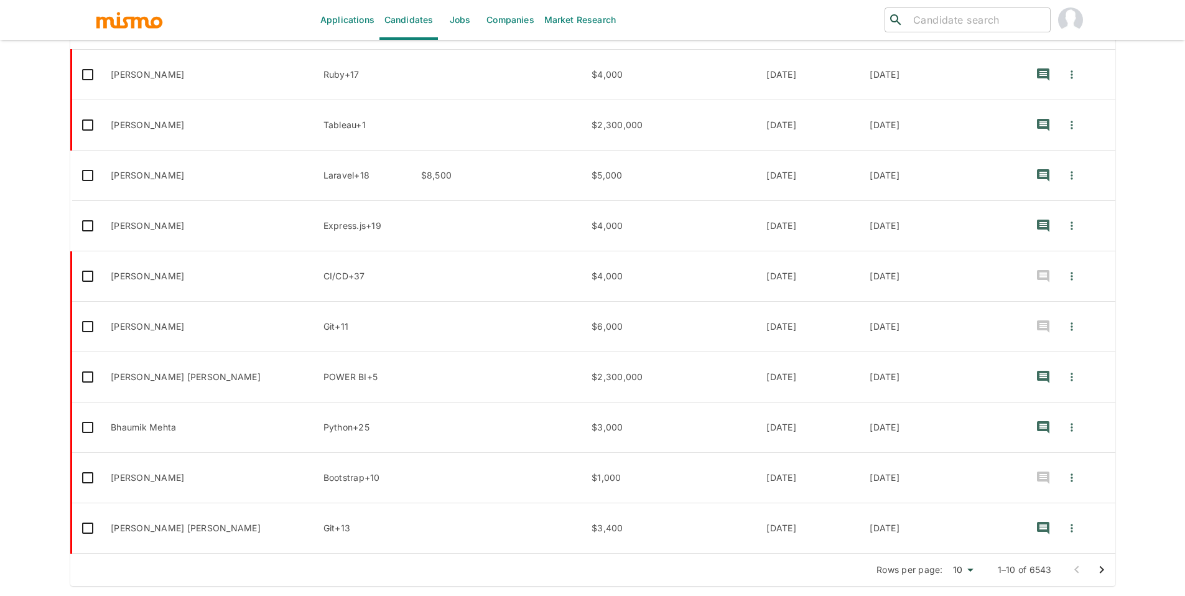
click at [937, 23] on input "search" at bounding box center [976, 19] width 137 height 17
type input "vilapri"
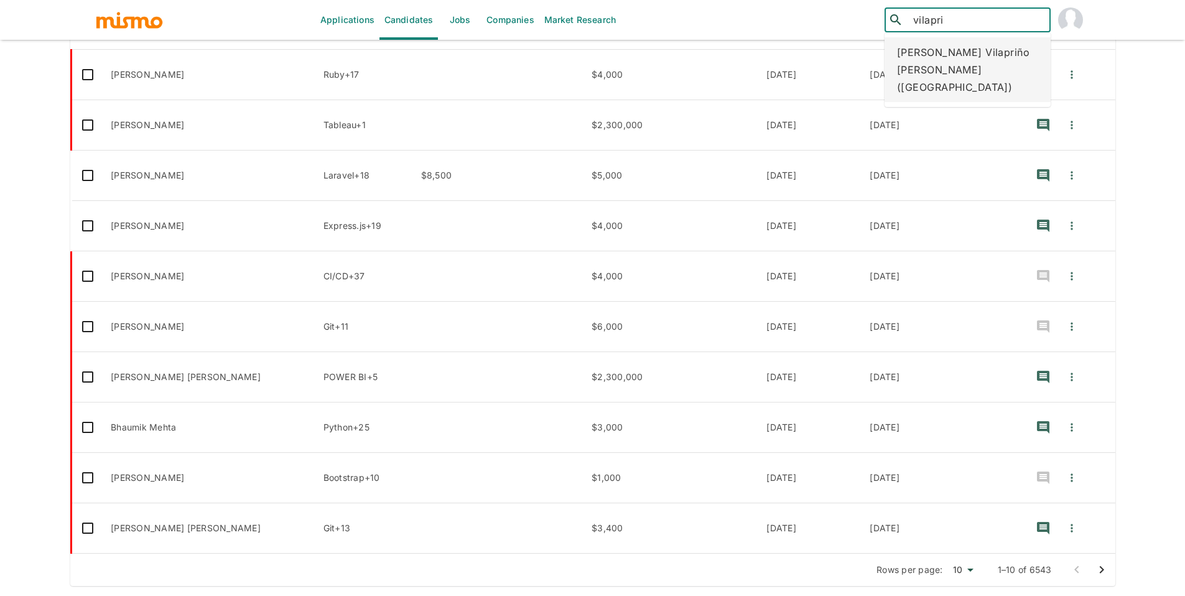
click at [936, 55] on div "José Ignacio Vilapriño Rodríguez (Costa Rica)" at bounding box center [968, 69] width 166 height 65
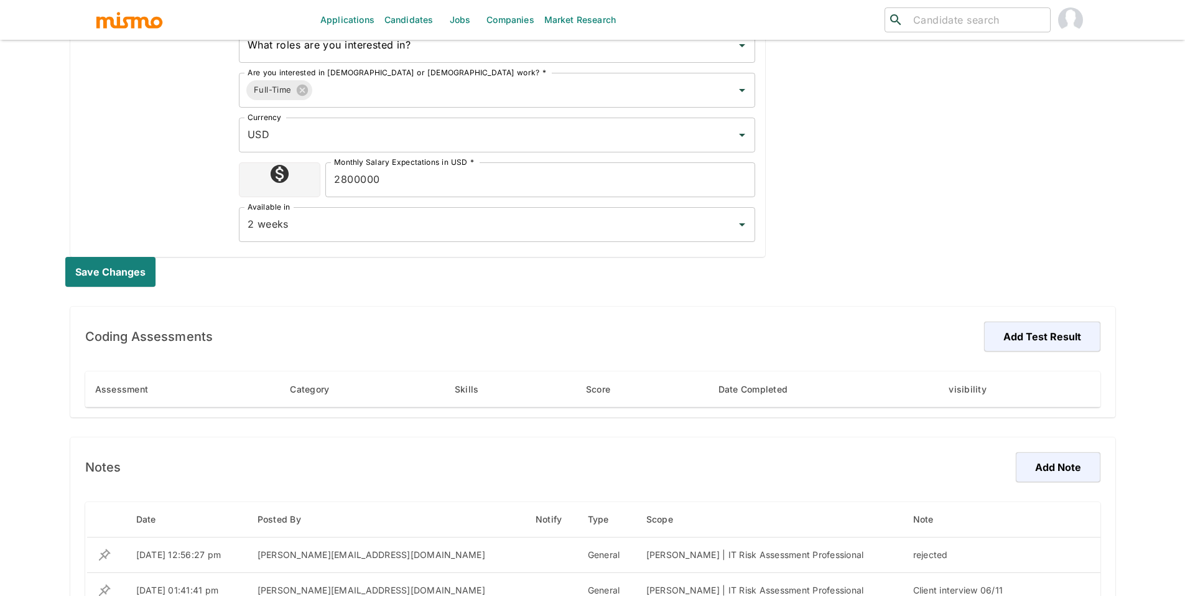
scroll to position [657, 0]
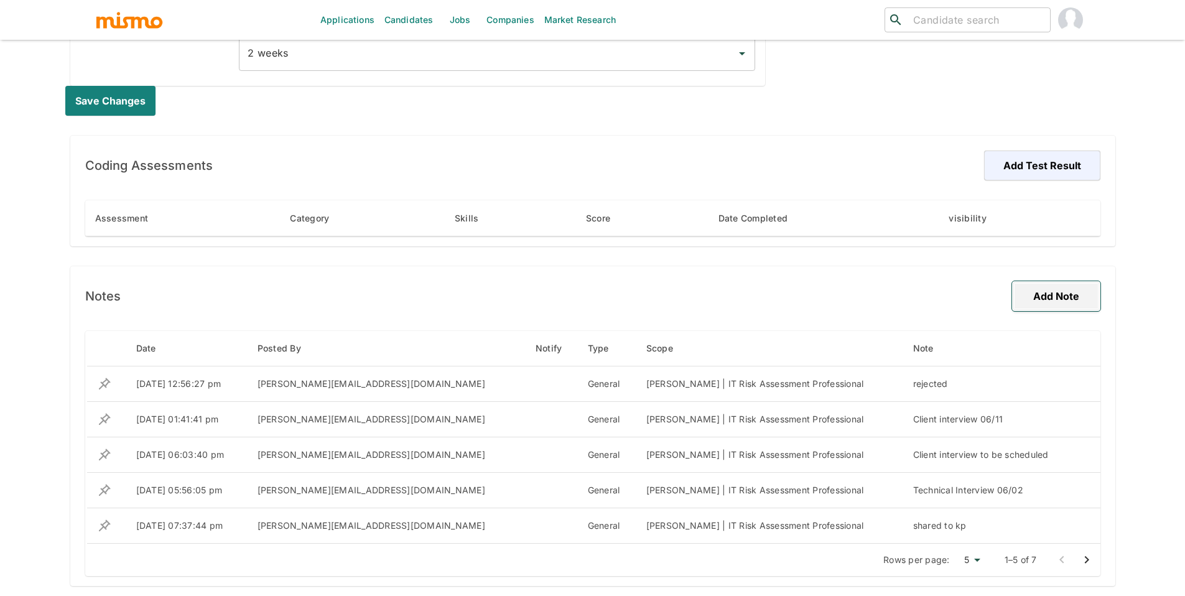
click at [1050, 299] on button "Add Note" at bounding box center [1056, 296] width 88 height 30
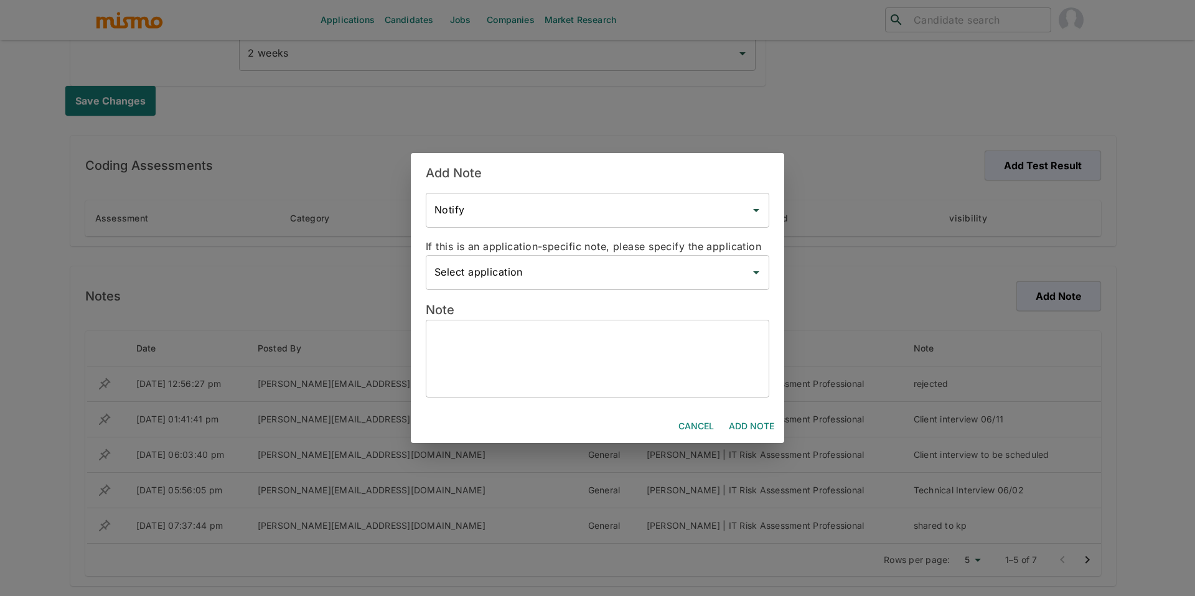
click at [569, 375] on textarea at bounding box center [597, 358] width 326 height 57
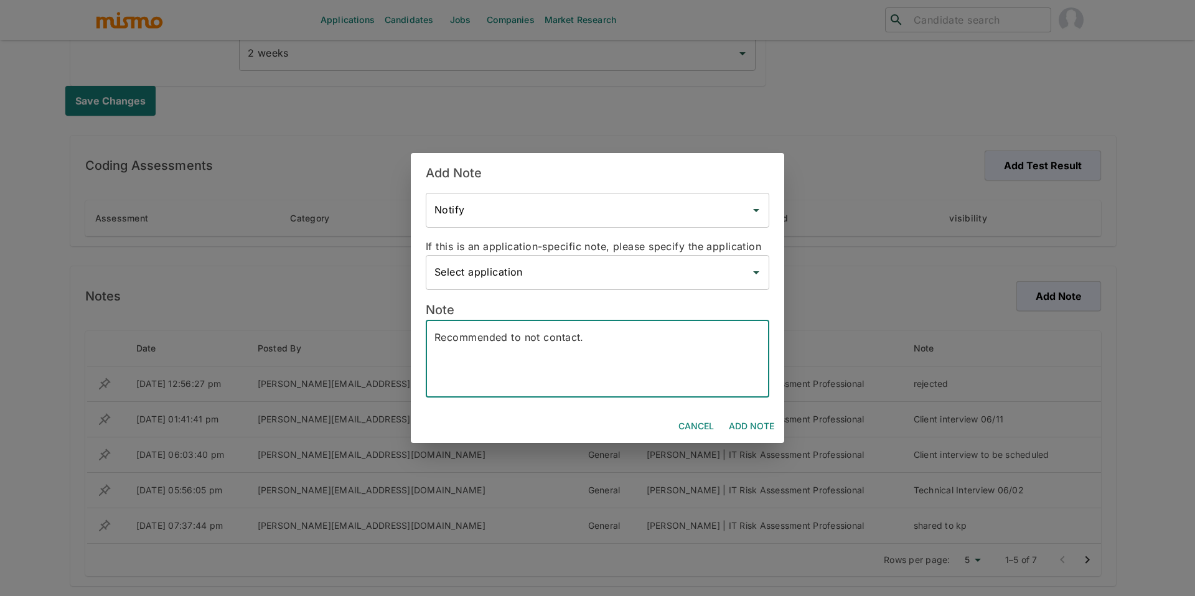
type textarea "Recommended to not contact."
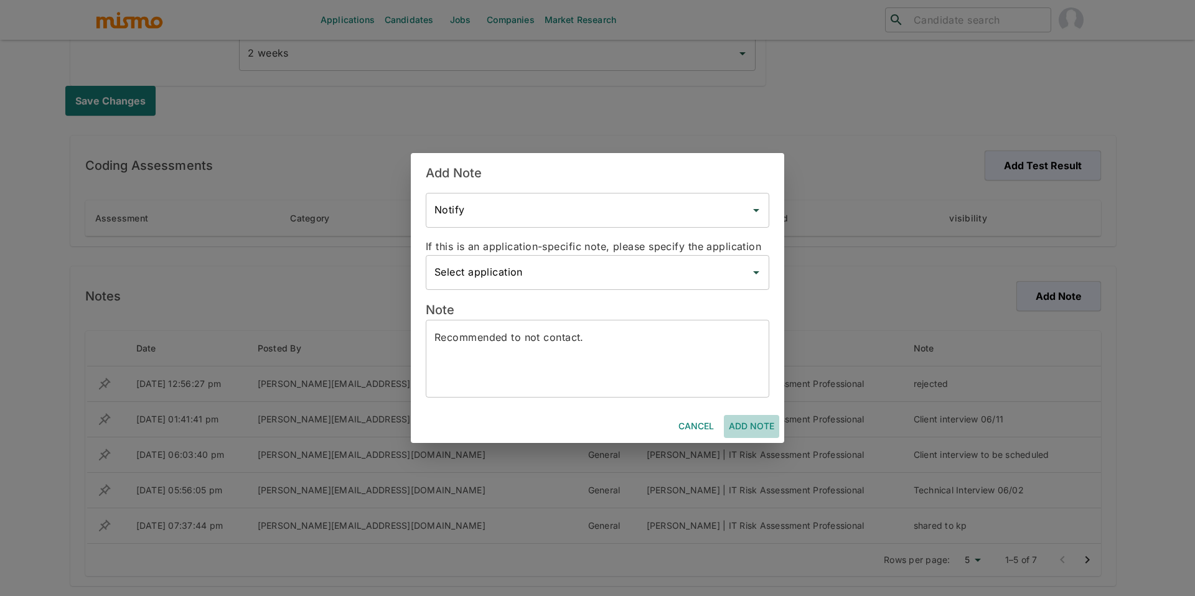
click at [734, 419] on button "Add Note" at bounding box center [751, 426] width 55 height 23
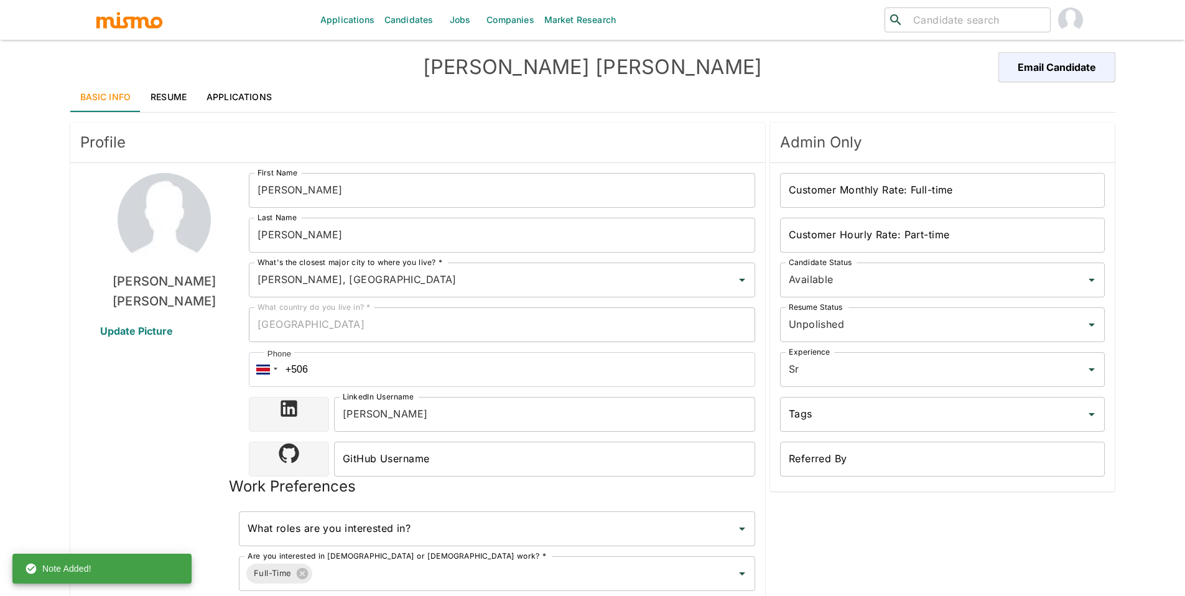
scroll to position [0, 0]
